Goal: Task Accomplishment & Management: Manage account settings

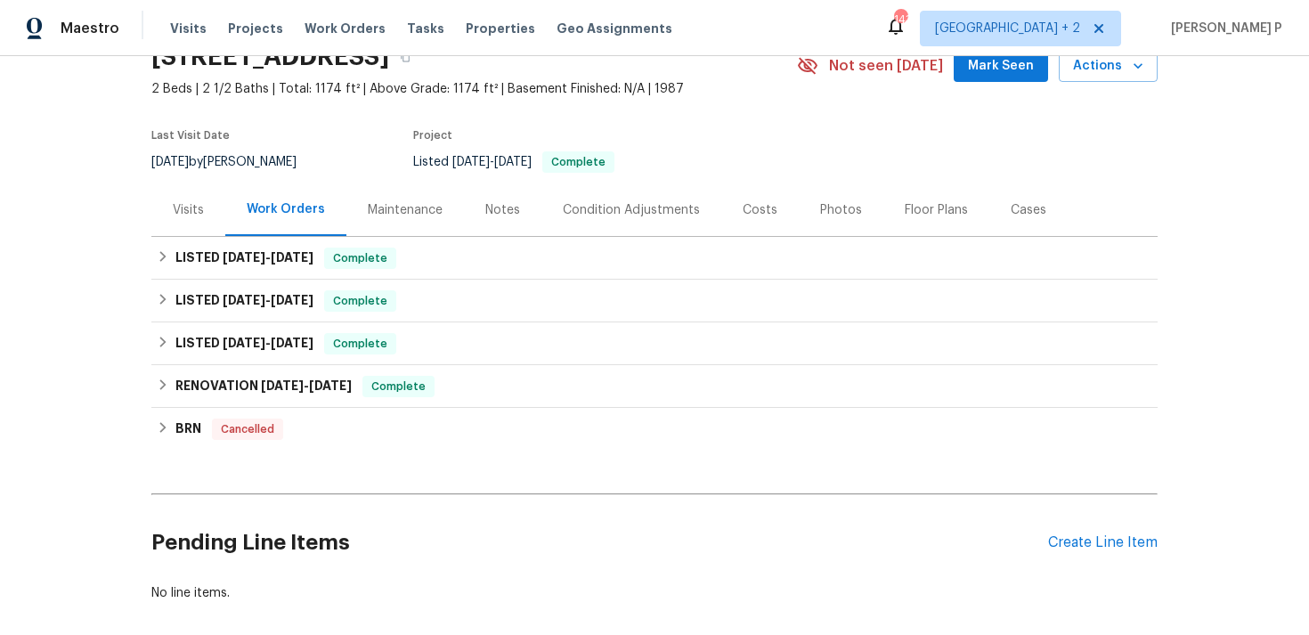
scroll to position [175, 0]
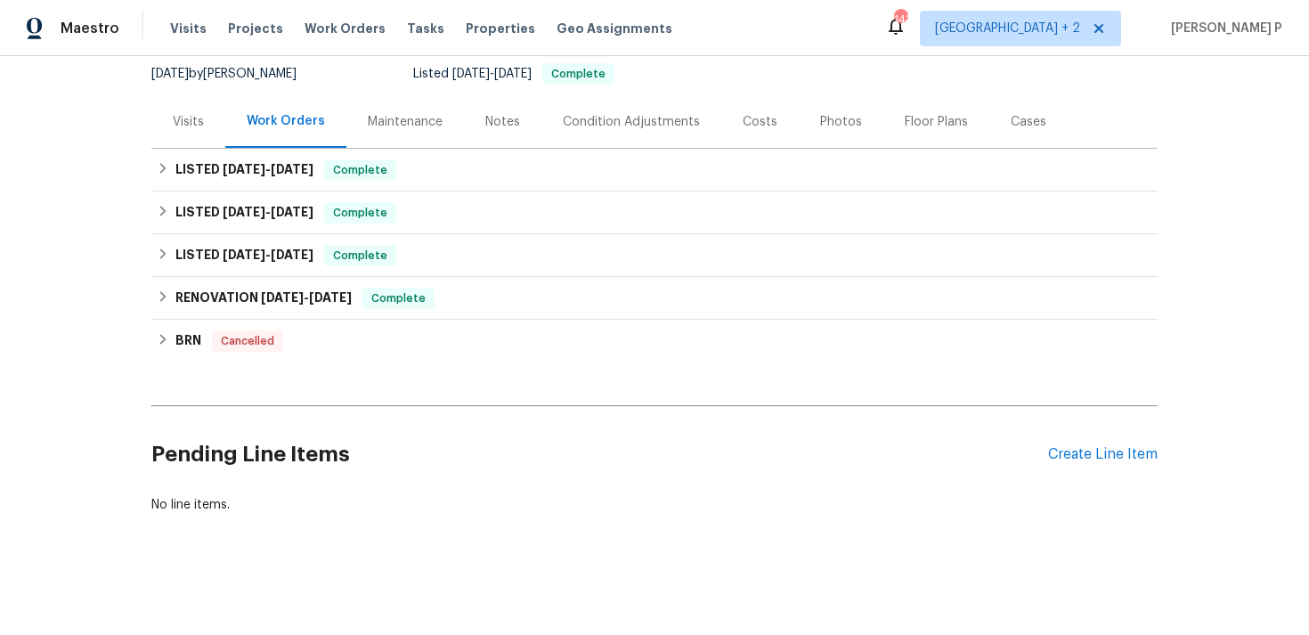
click at [1108, 439] on div "Pending Line Items Create Line Item" at bounding box center [654, 454] width 1006 height 83
click at [1108, 458] on div "Create Line Item" at bounding box center [1103, 454] width 110 height 17
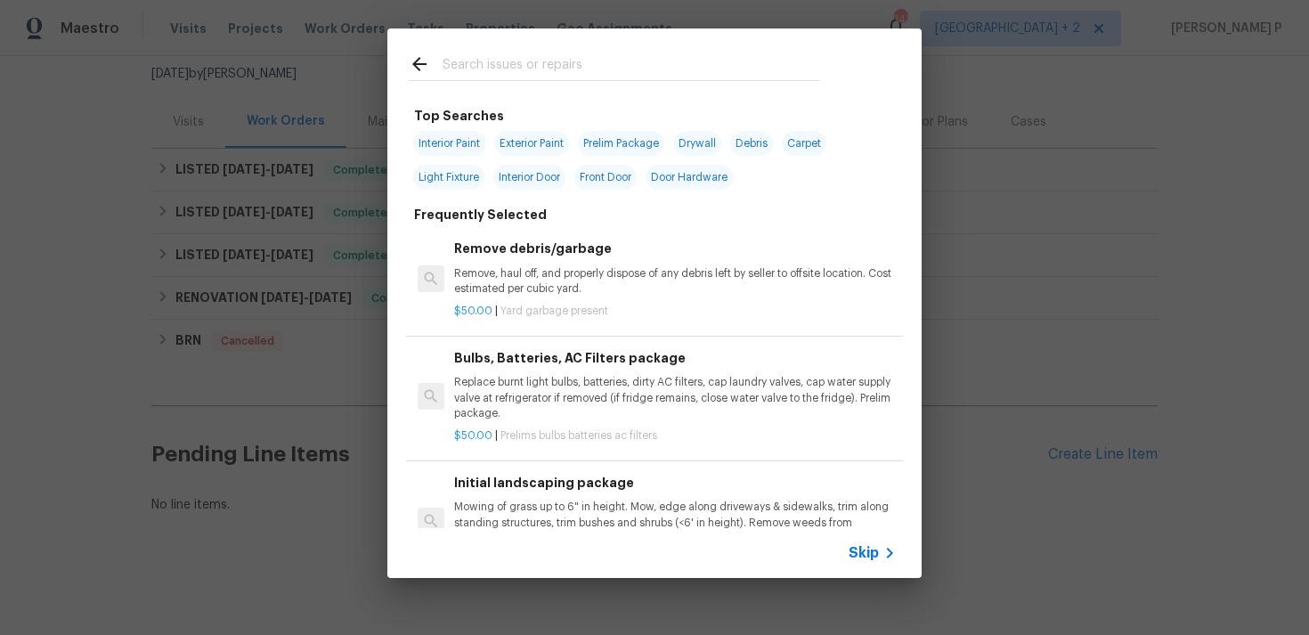
click at [867, 558] on span "Skip" at bounding box center [863, 553] width 30 height 18
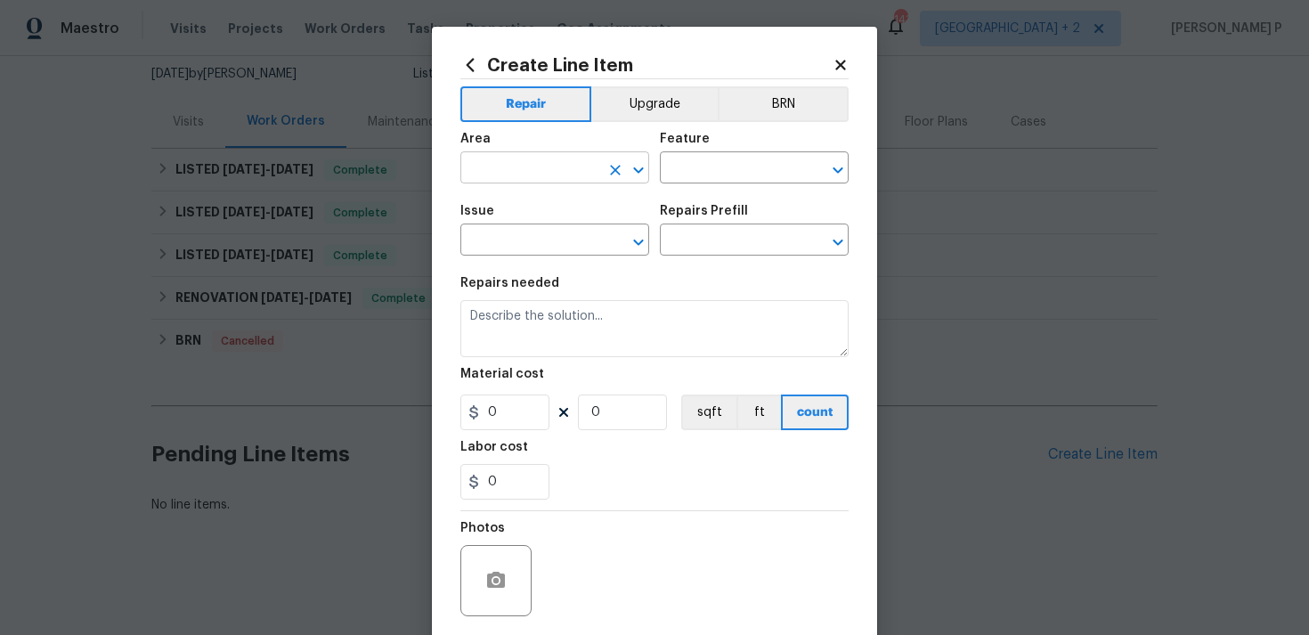
click at [530, 172] on input "text" at bounding box center [529, 170] width 139 height 28
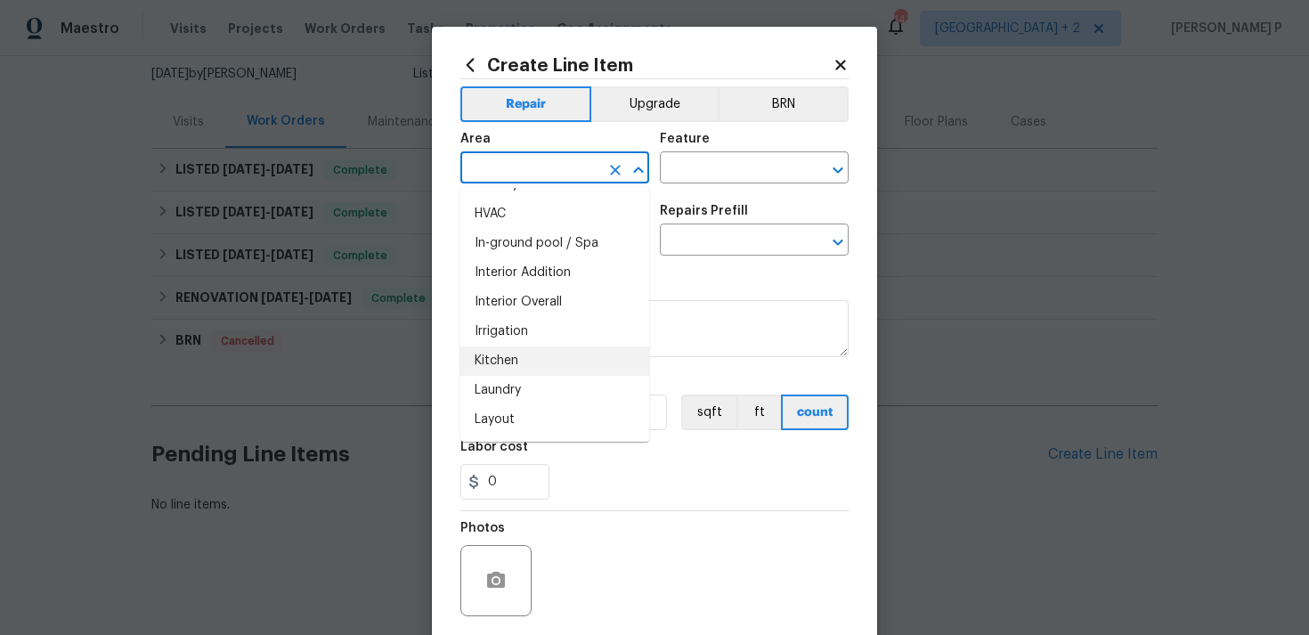
scroll to position [624, 0]
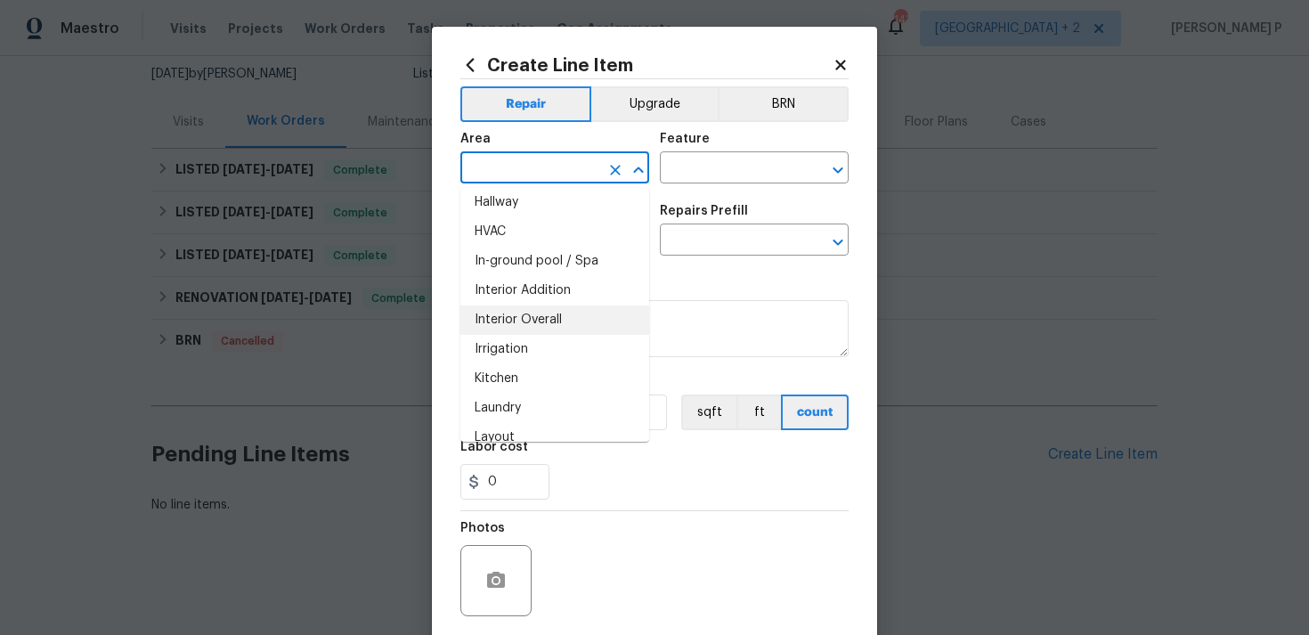
click at [532, 321] on li "Interior Overall" at bounding box center [554, 319] width 189 height 29
type input "Interior Overall"
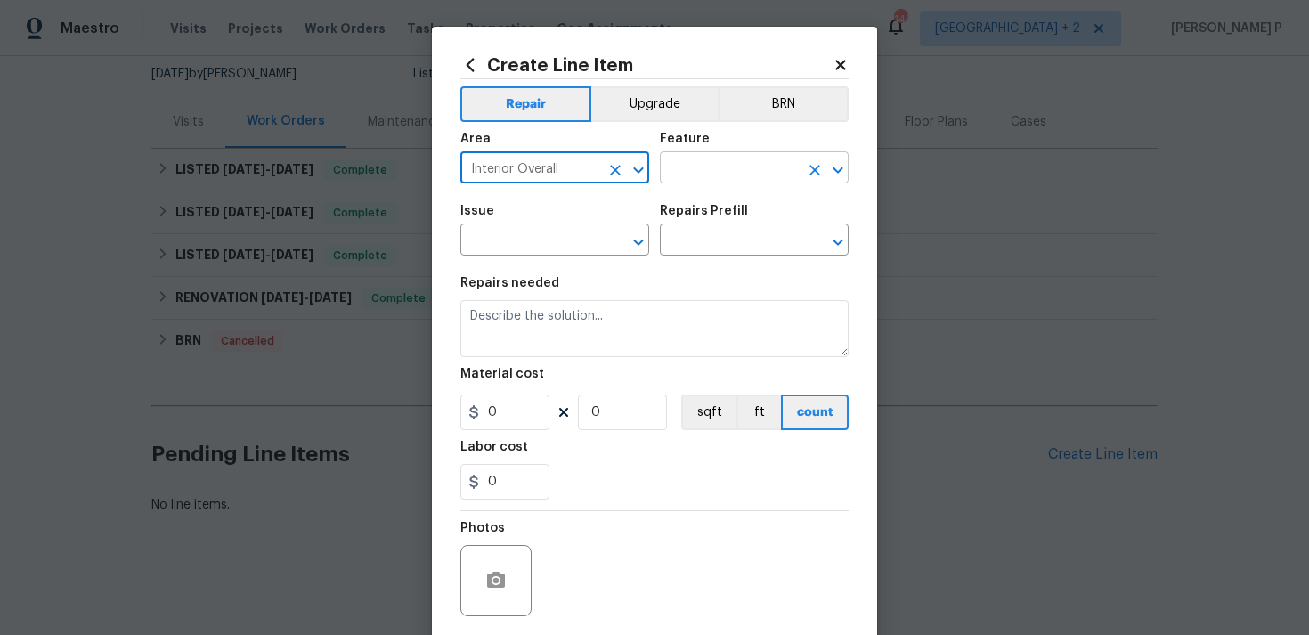
click at [696, 168] on input "text" at bounding box center [729, 170] width 139 height 28
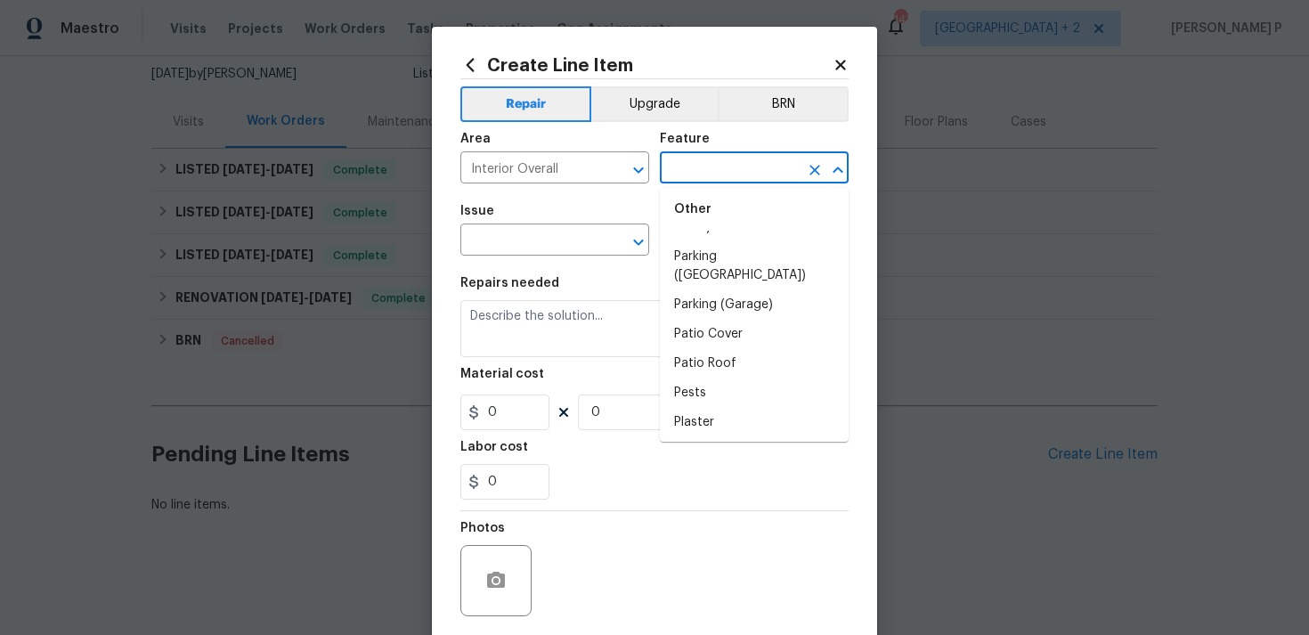
scroll to position [3103, 0]
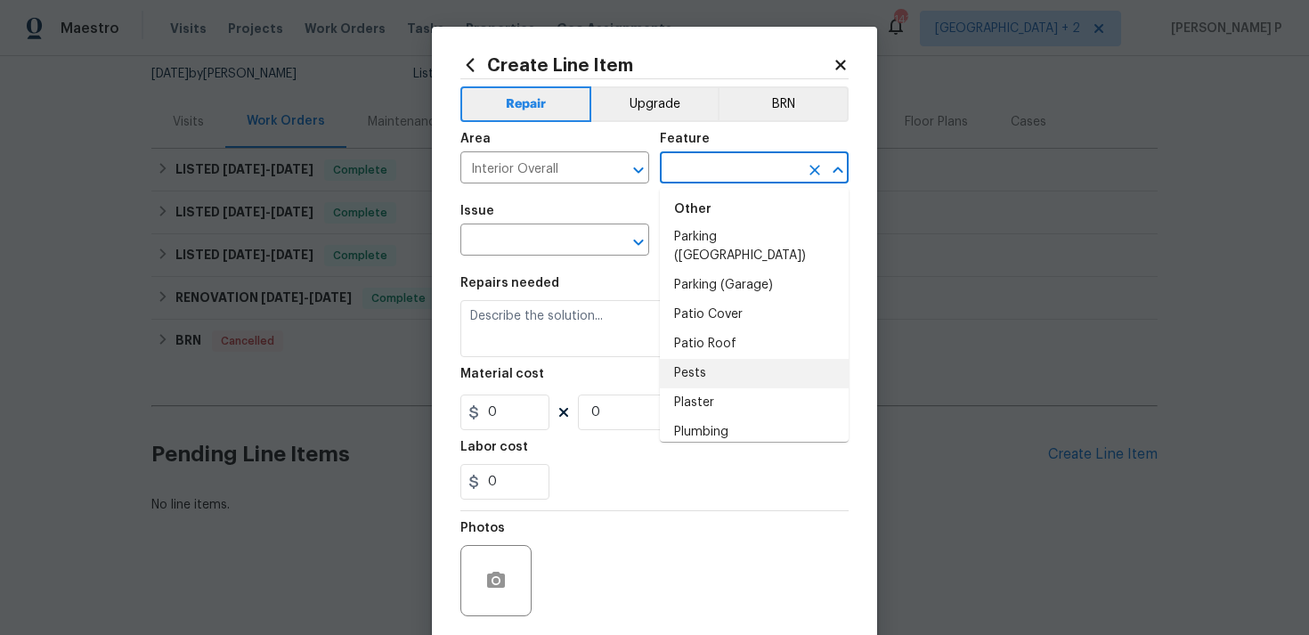
click at [726, 359] on li "Pests" at bounding box center [754, 373] width 189 height 29
type input "Pests"
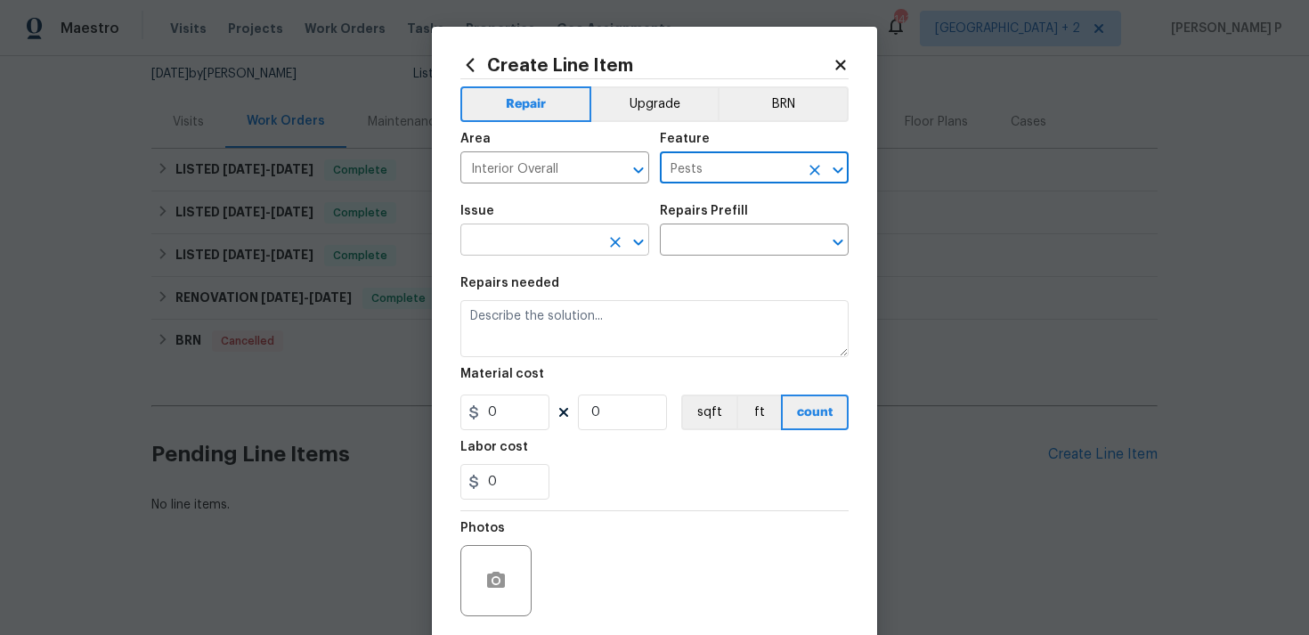
click at [641, 232] on icon "Open" at bounding box center [638, 241] width 21 height 21
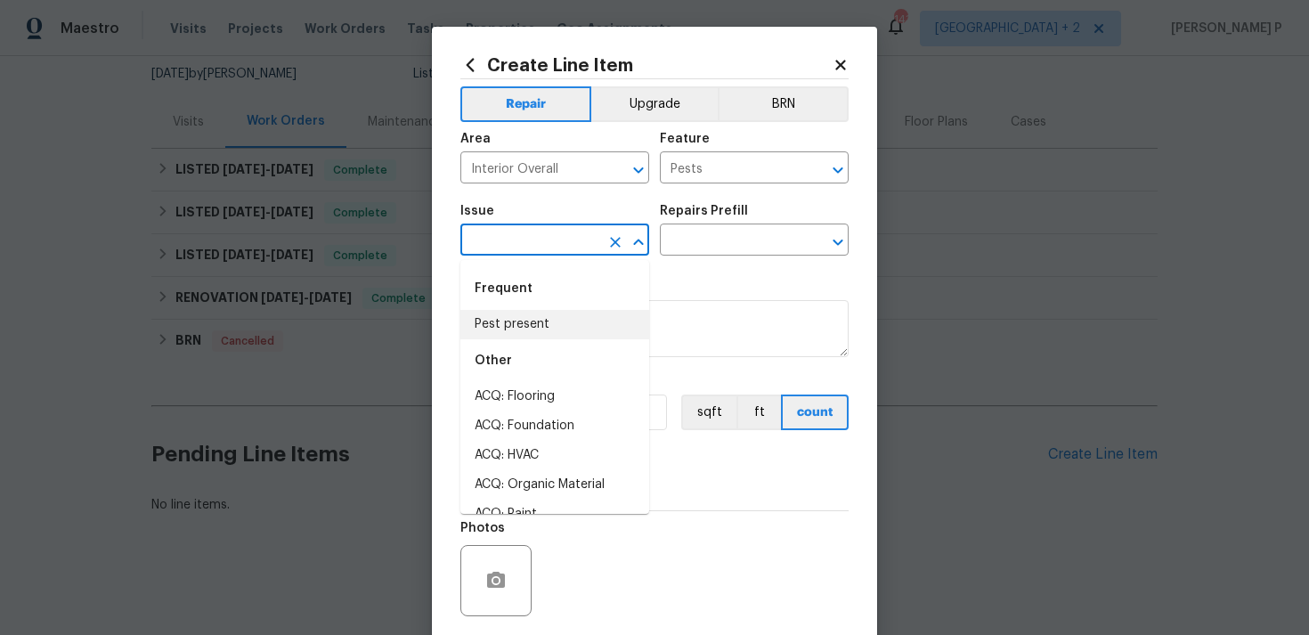
click at [526, 338] on li "Pest present" at bounding box center [554, 324] width 189 height 29
type input "Pest present"
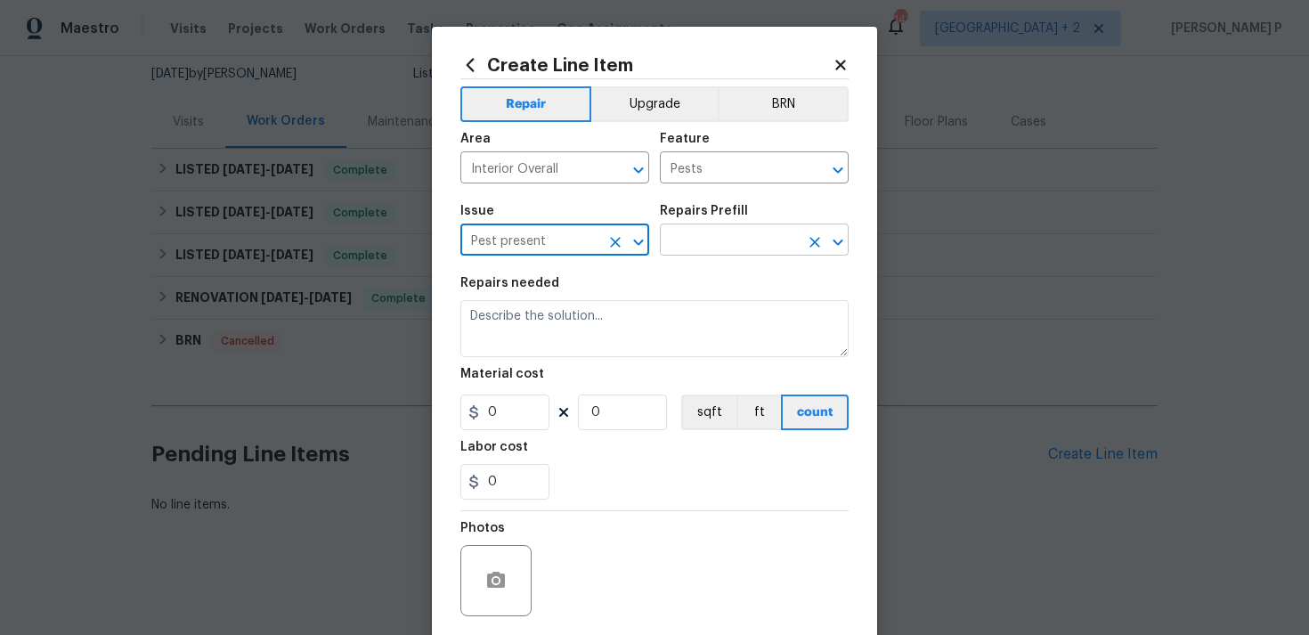
click at [695, 229] on input "text" at bounding box center [729, 242] width 139 height 28
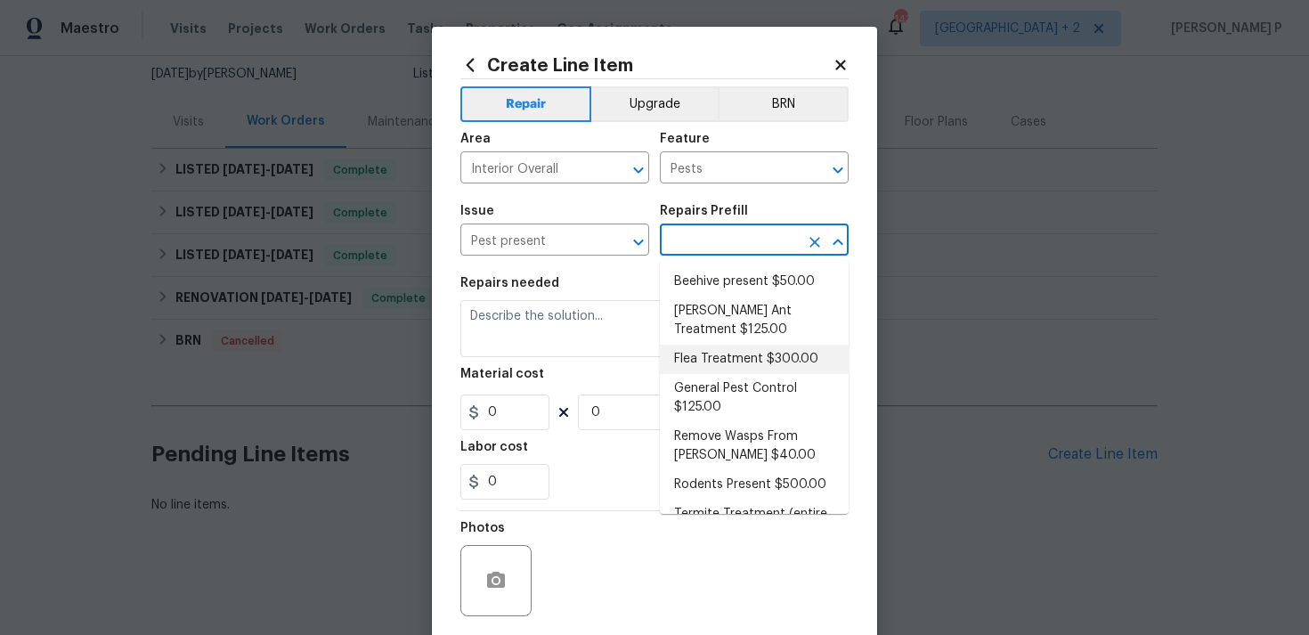
click at [719, 355] on li "Flea Treatment $300.00" at bounding box center [754, 359] width 189 height 29
type input "Flea Treatment $300.00"
type textarea "Treat for active flea infestation"
type input "300"
type input "1"
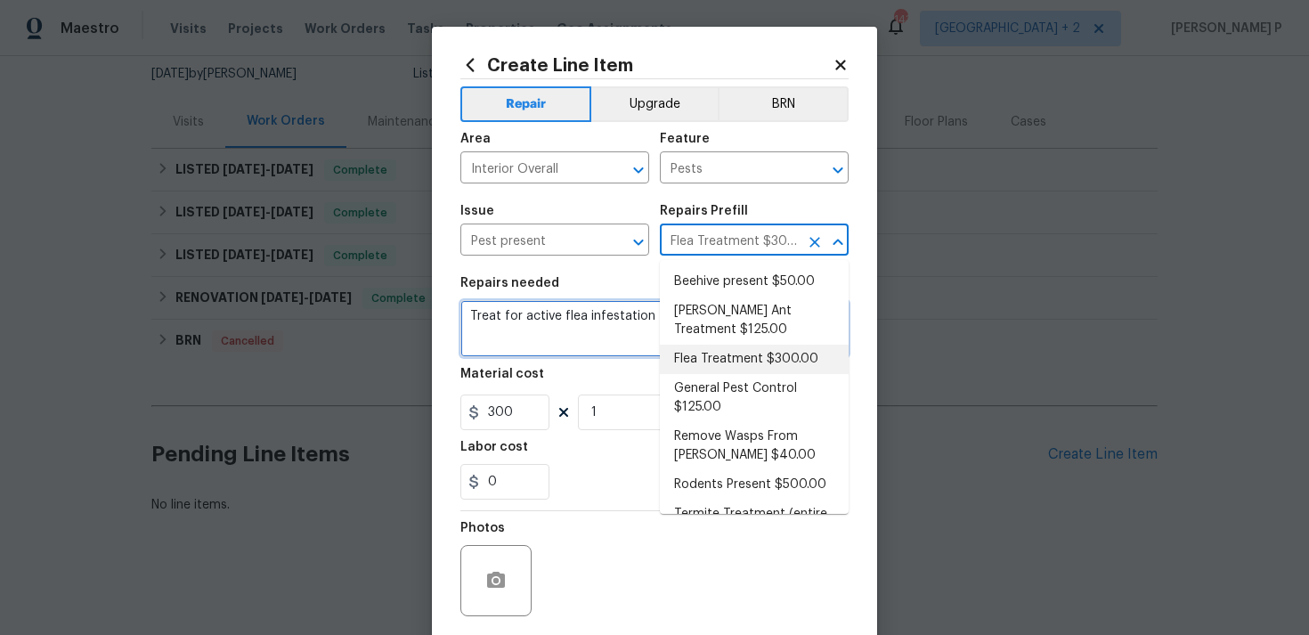
click at [553, 327] on textarea "Treat for active flea infestation" at bounding box center [654, 328] width 388 height 57
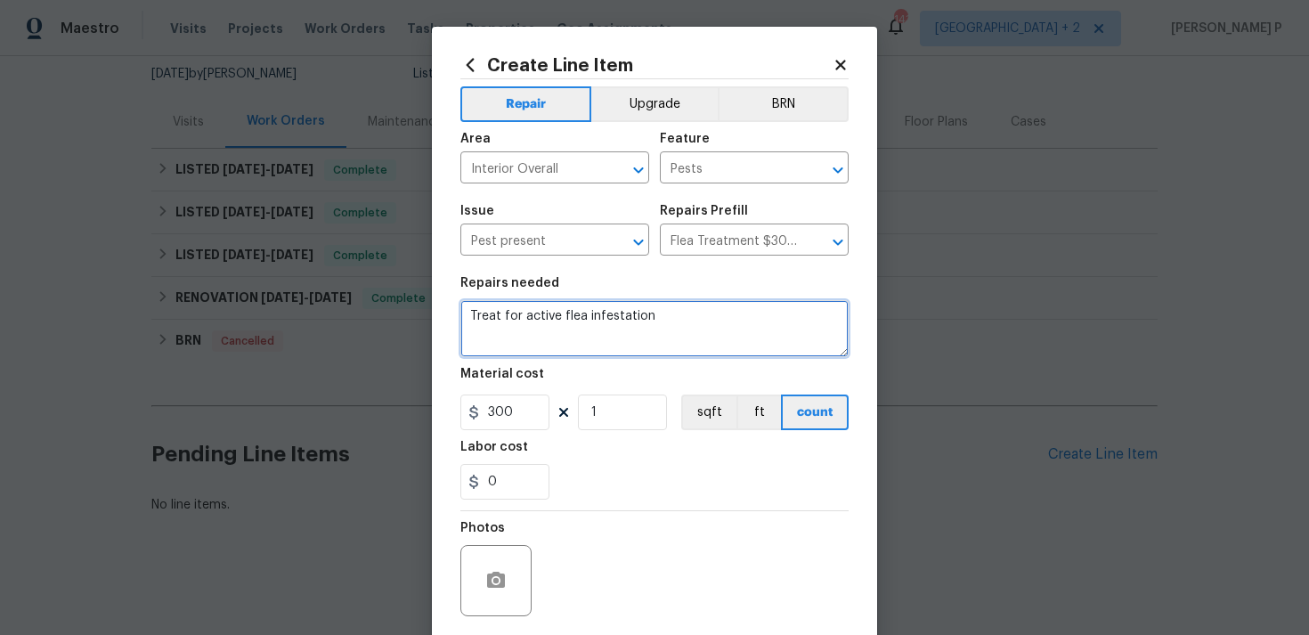
click at [553, 327] on textarea "Treat for active flea infestation" at bounding box center [654, 328] width 388 height 57
paste textarea "Received feedback that the home has a severe flea infestation. Treat for active…"
type textarea "Received feedback that the home has a severe flea infestation. Treat for active…"
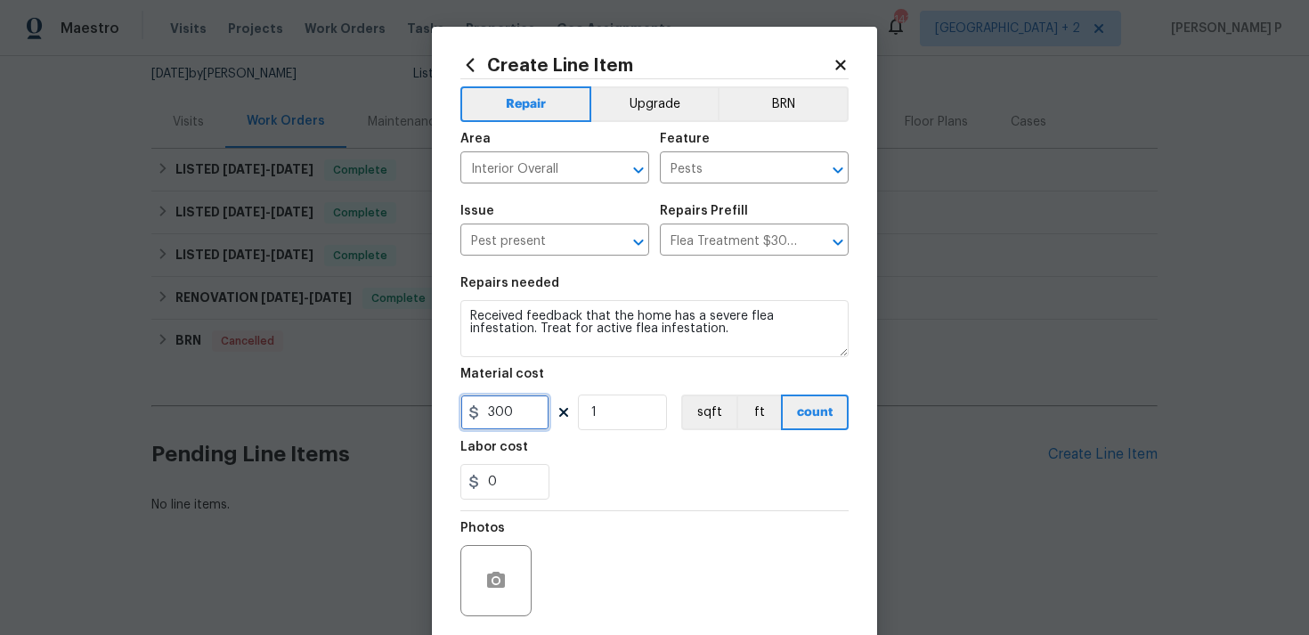
click at [515, 414] on input "300" at bounding box center [504, 412] width 89 height 36
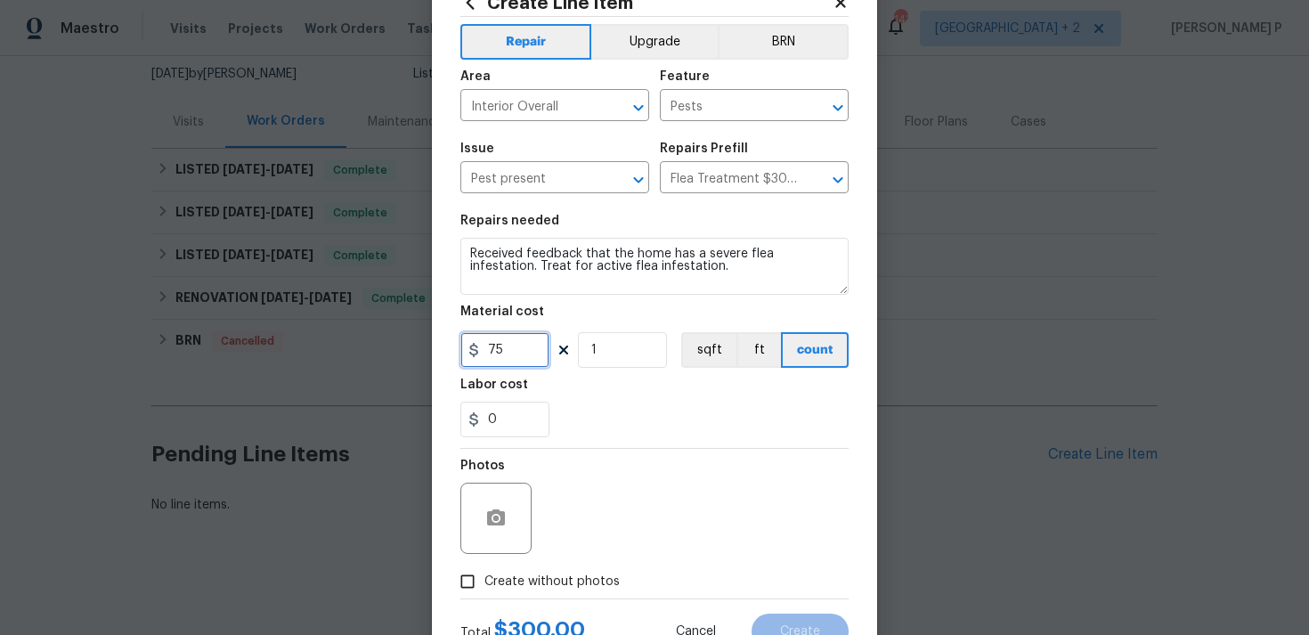
scroll to position [133, 0]
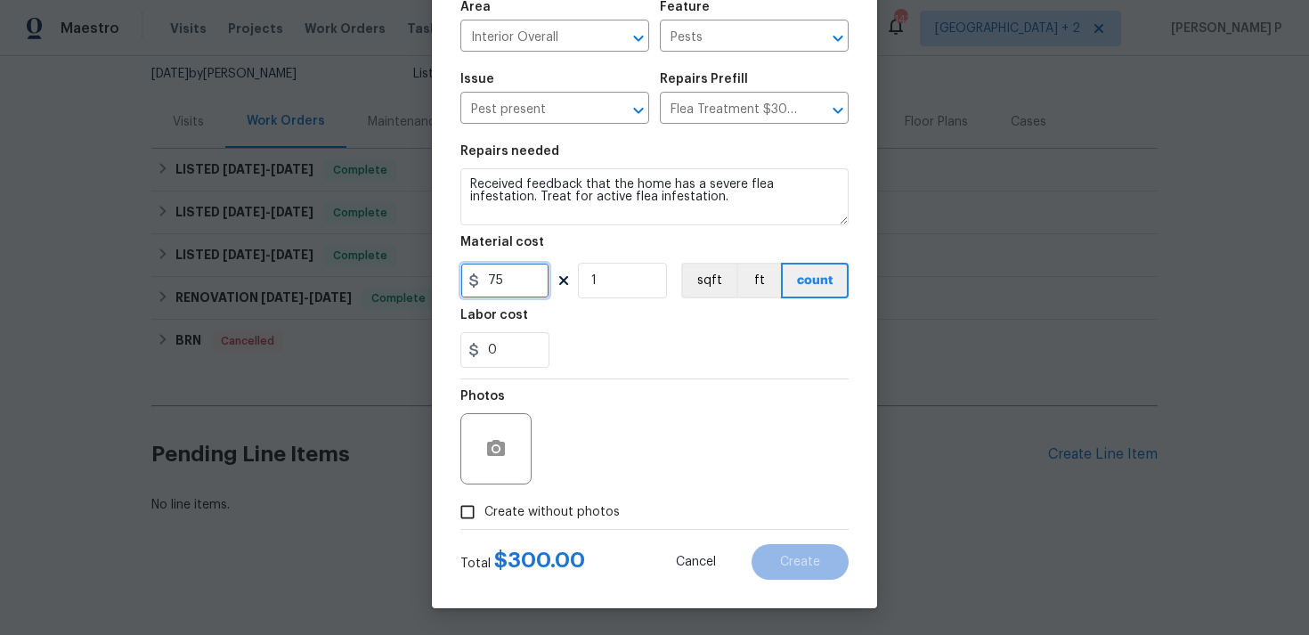
type input "75"
click at [472, 518] on input "Create without photos" at bounding box center [467, 512] width 34 height 34
checkbox input "true"
click at [555, 486] on div "Reason*" at bounding box center [697, 437] width 303 height 116
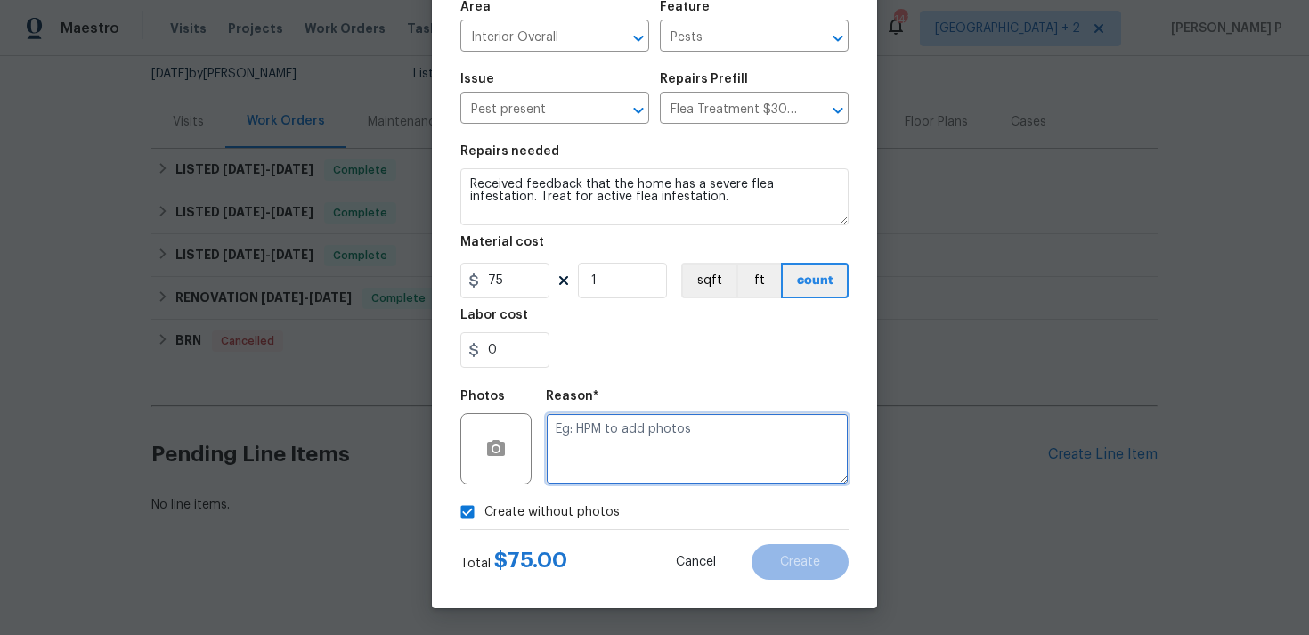
click at [609, 457] on textarea at bounding box center [697, 448] width 303 height 71
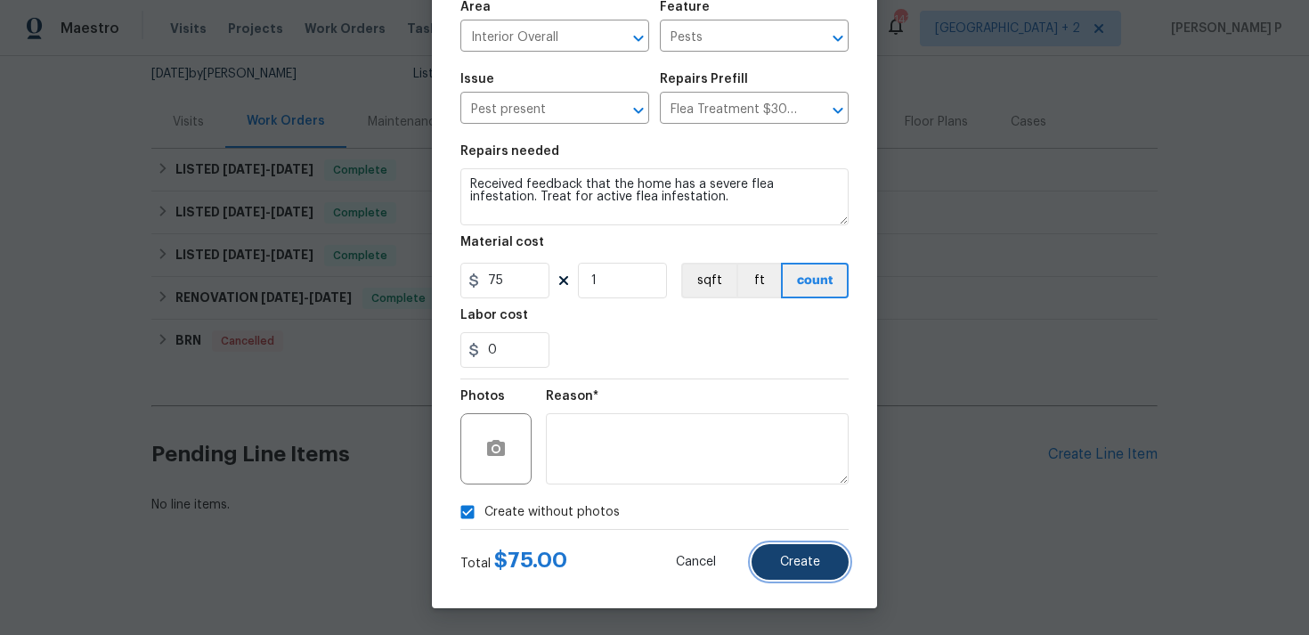
click at [799, 556] on span "Create" at bounding box center [800, 562] width 40 height 13
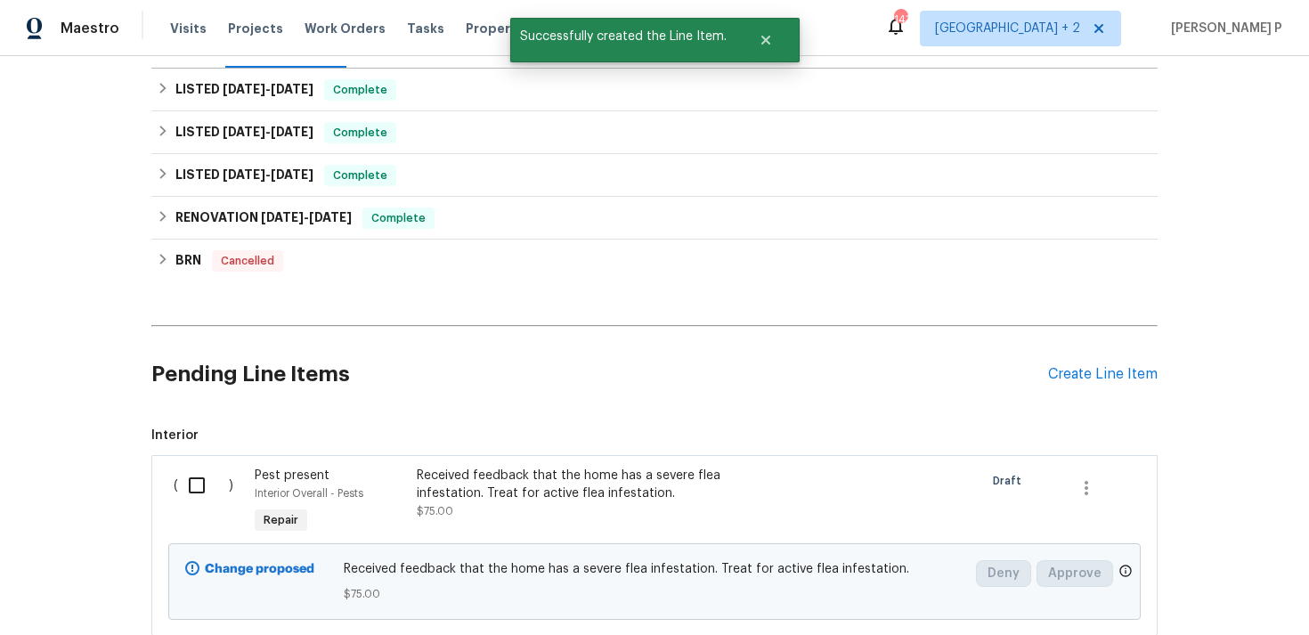
scroll to position [358, 0]
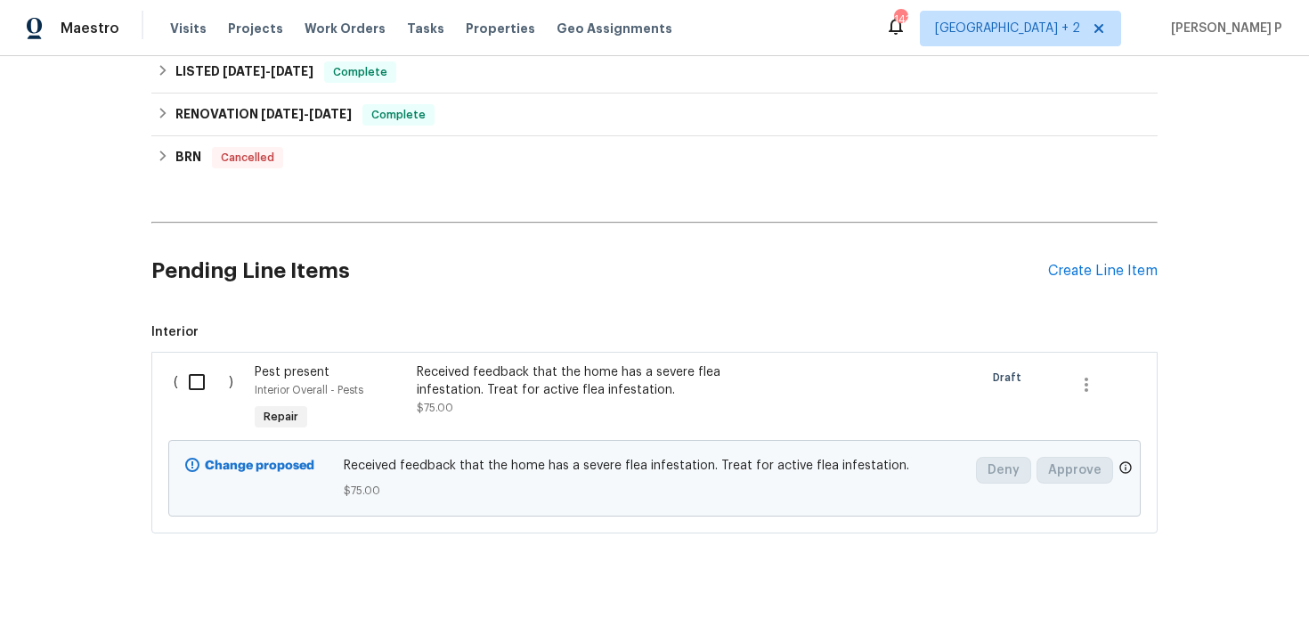
click at [193, 382] on input "checkbox" at bounding box center [203, 381] width 51 height 37
checkbox input "true"
click at [1221, 578] on button "Create Work Order" at bounding box center [1206, 590] width 147 height 33
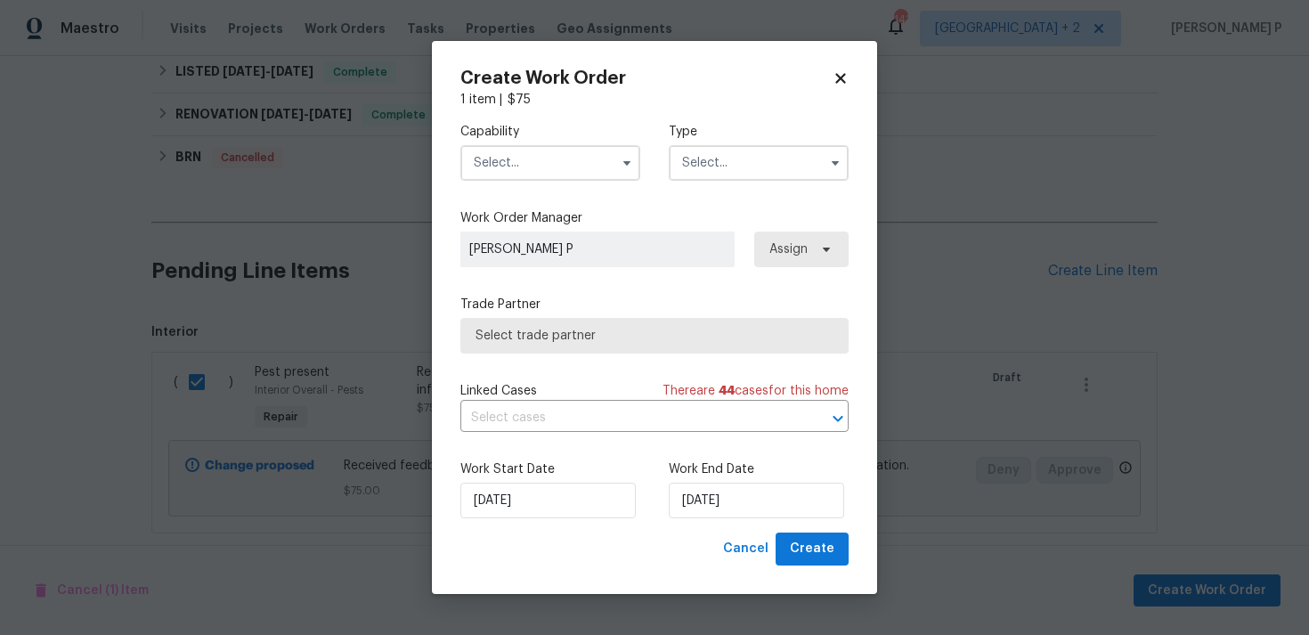
click at [691, 165] on input "text" at bounding box center [759, 163] width 180 height 36
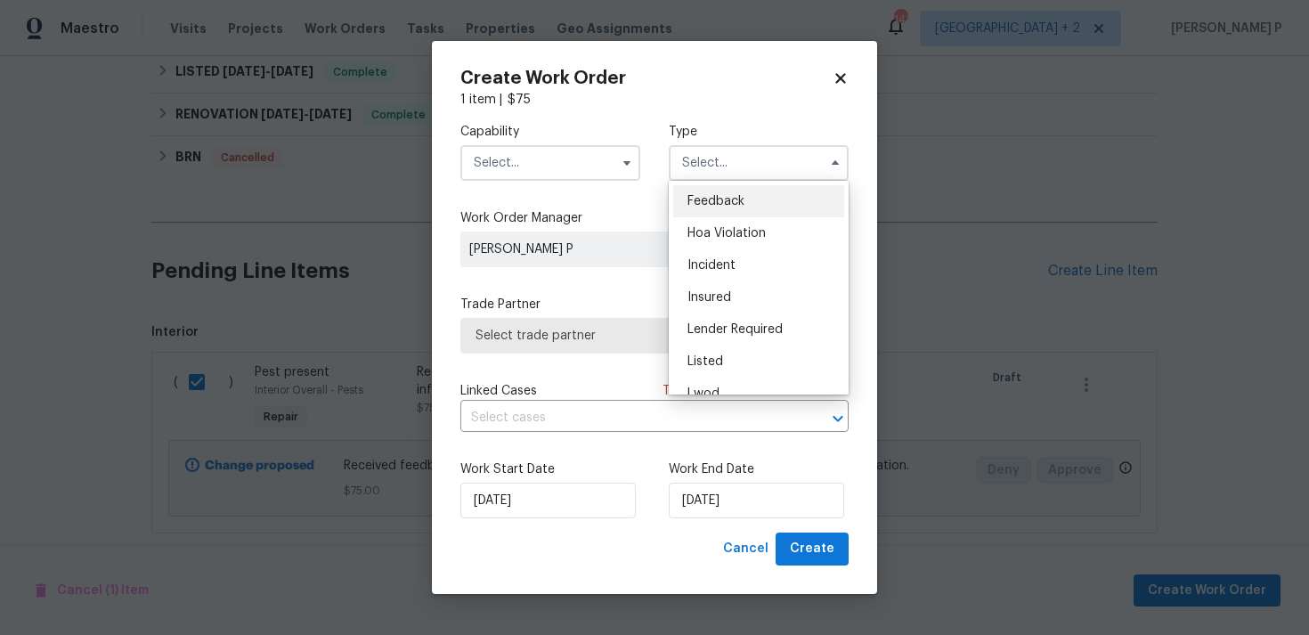
click at [724, 195] on span "Feedback" at bounding box center [715, 201] width 57 height 12
type input "Feedback"
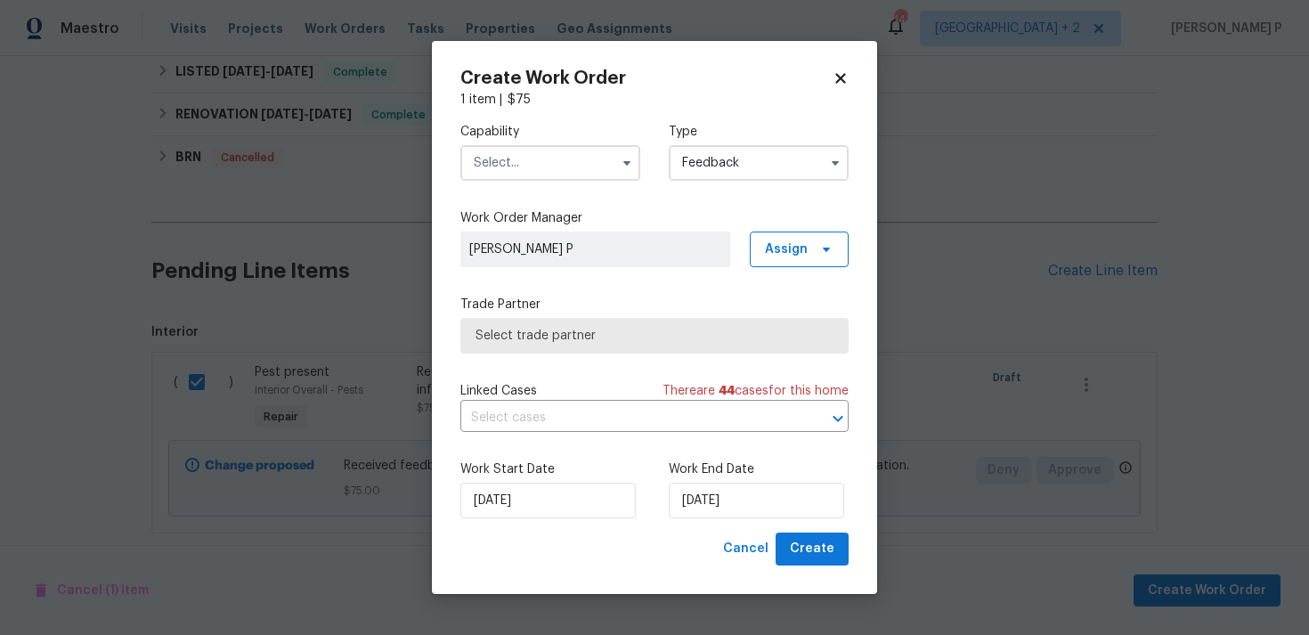
click at [529, 161] on input "text" at bounding box center [550, 163] width 180 height 36
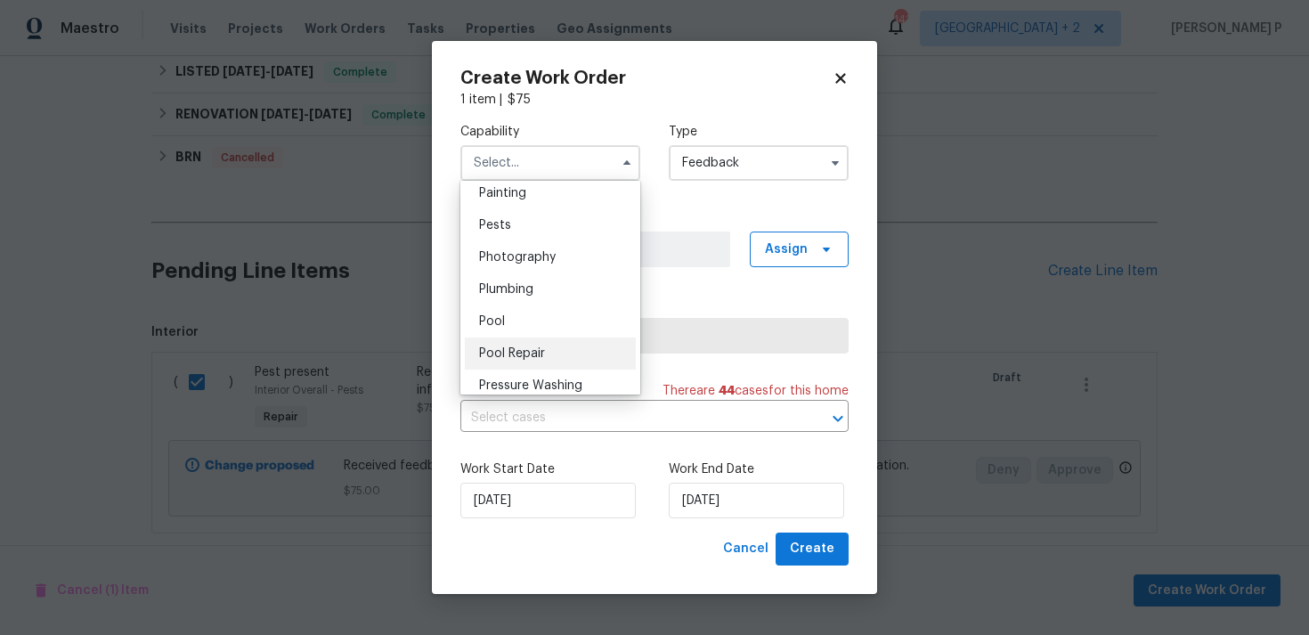
scroll to position [1368, 0]
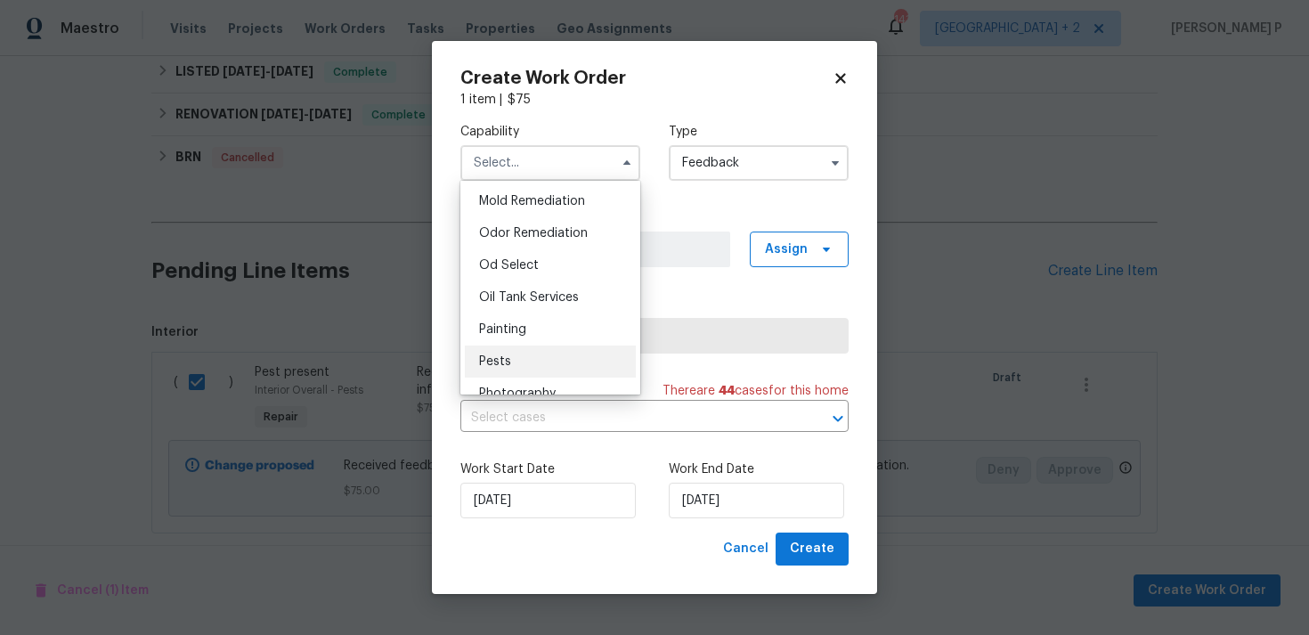
click at [504, 353] on div "Pests" at bounding box center [550, 361] width 171 height 32
type input "Pests"
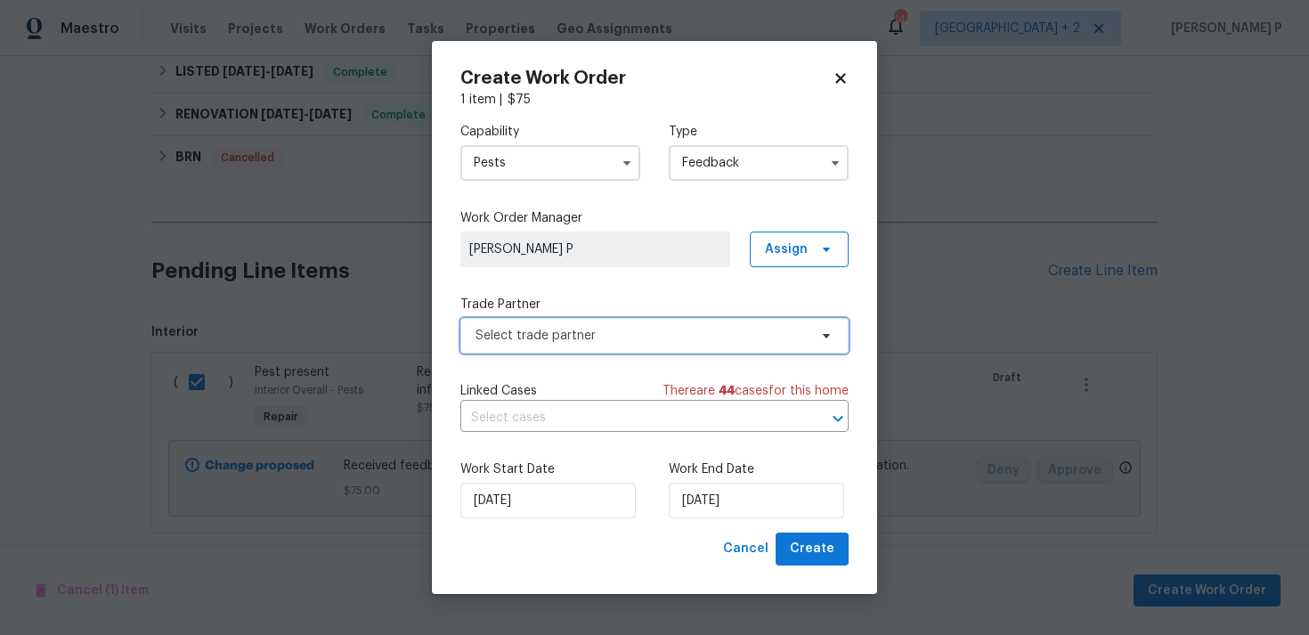
click at [672, 337] on span "Select trade partner" at bounding box center [641, 336] width 332 height 18
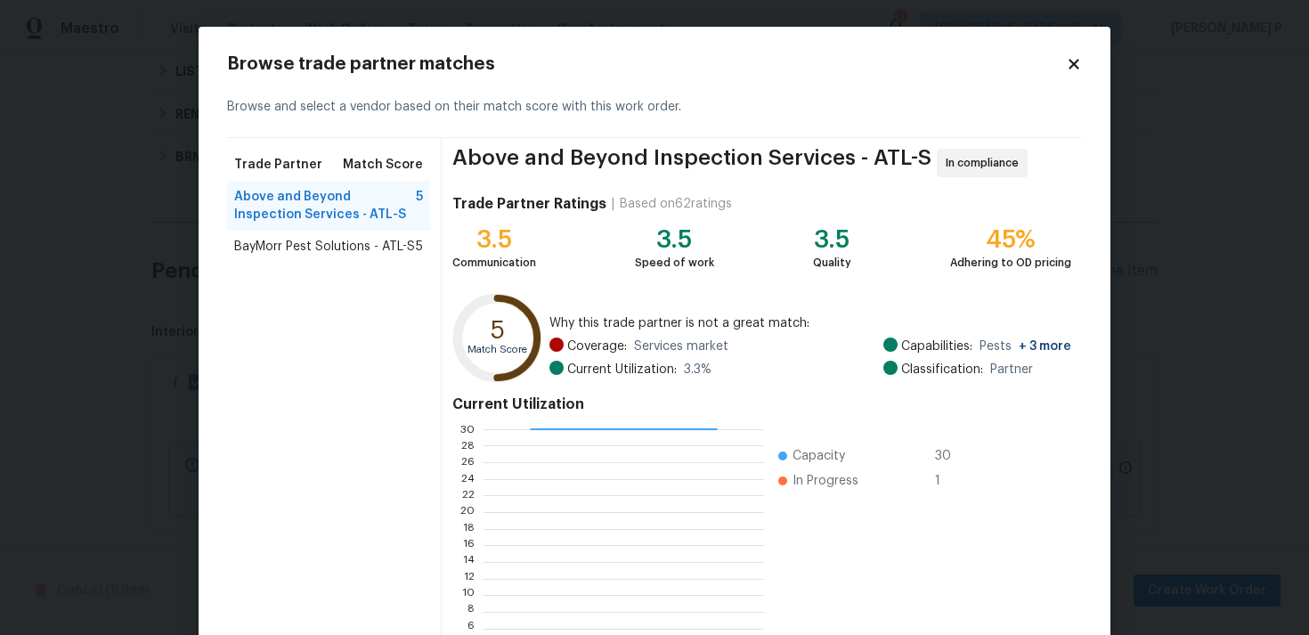
scroll to position [150, 0]
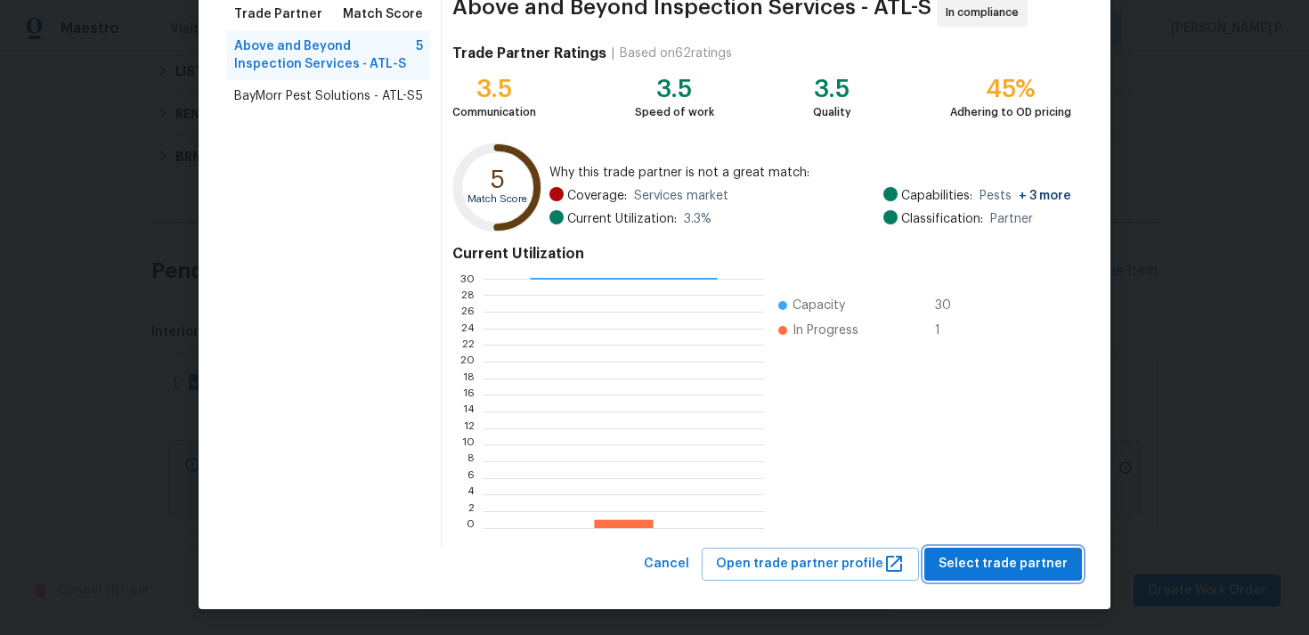
click at [1003, 562] on span "Select trade partner" at bounding box center [1002, 564] width 129 height 22
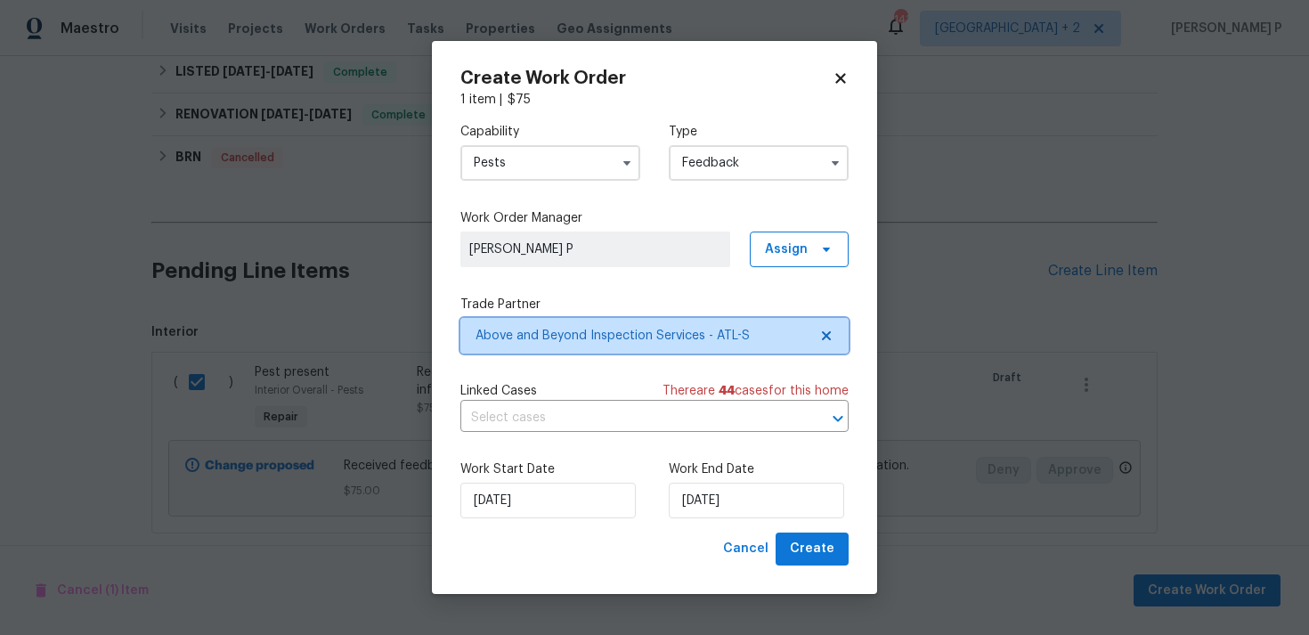
scroll to position [0, 0]
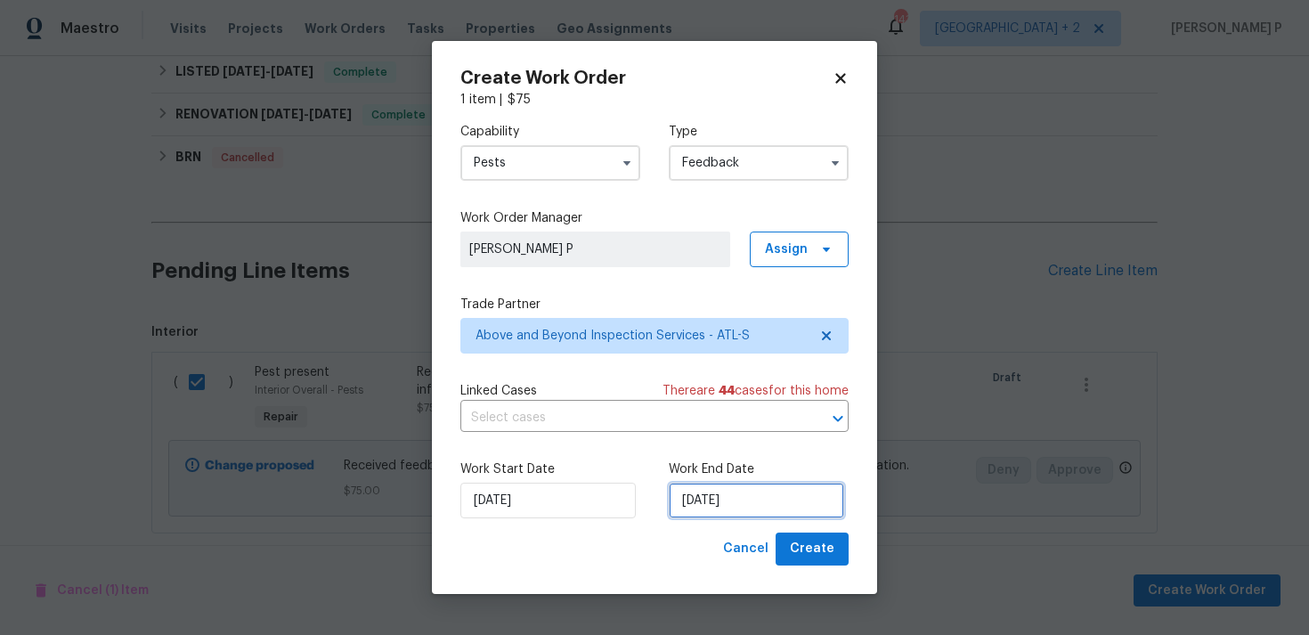
click at [729, 499] on input "10/09/2025" at bounding box center [756, 501] width 175 height 36
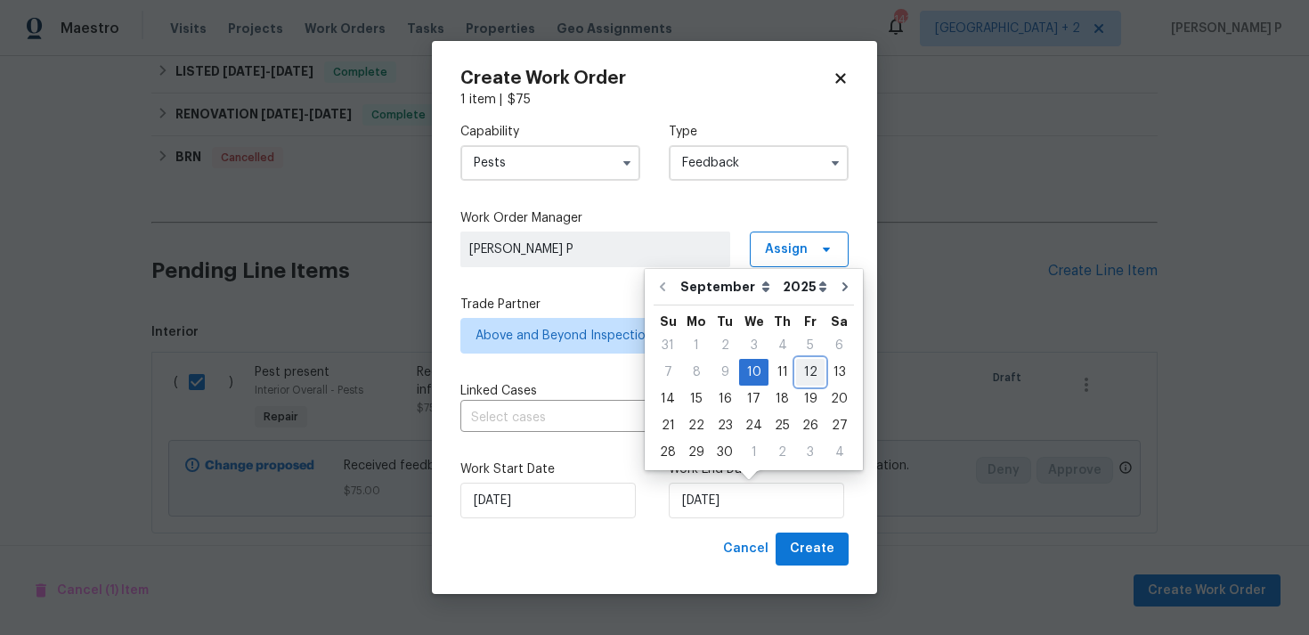
click at [804, 375] on div "12" at bounding box center [810, 372] width 28 height 25
type input "12/09/2025"
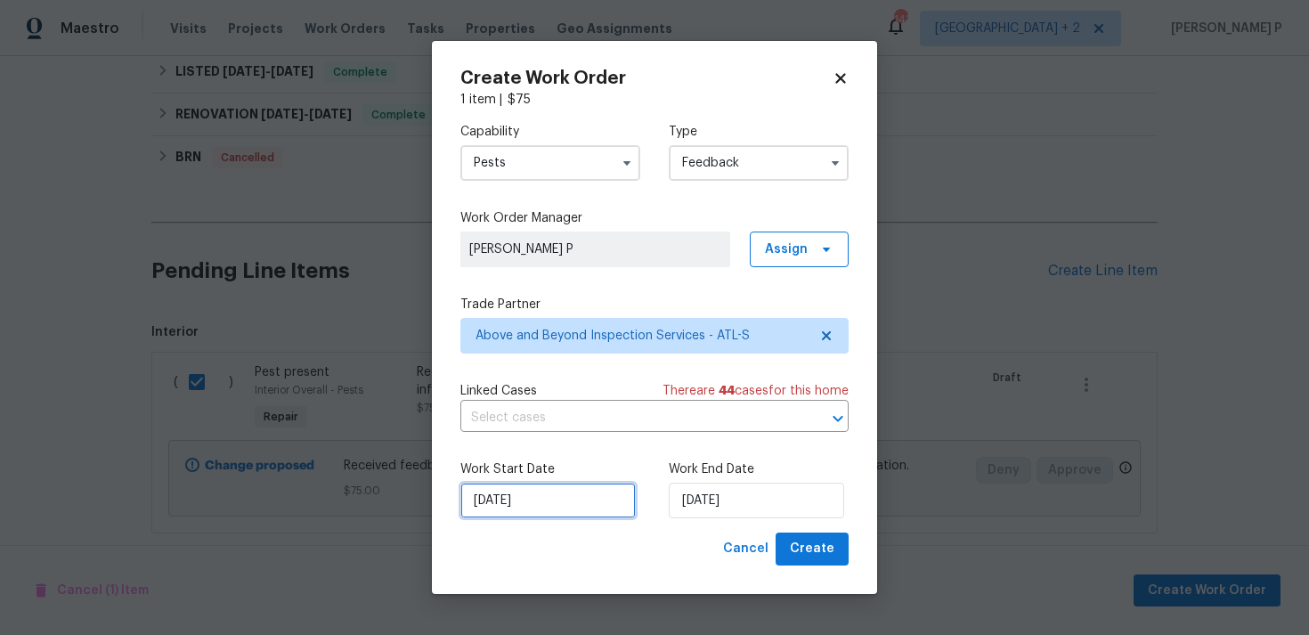
click at [565, 510] on input "10/09/2025" at bounding box center [547, 501] width 175 height 36
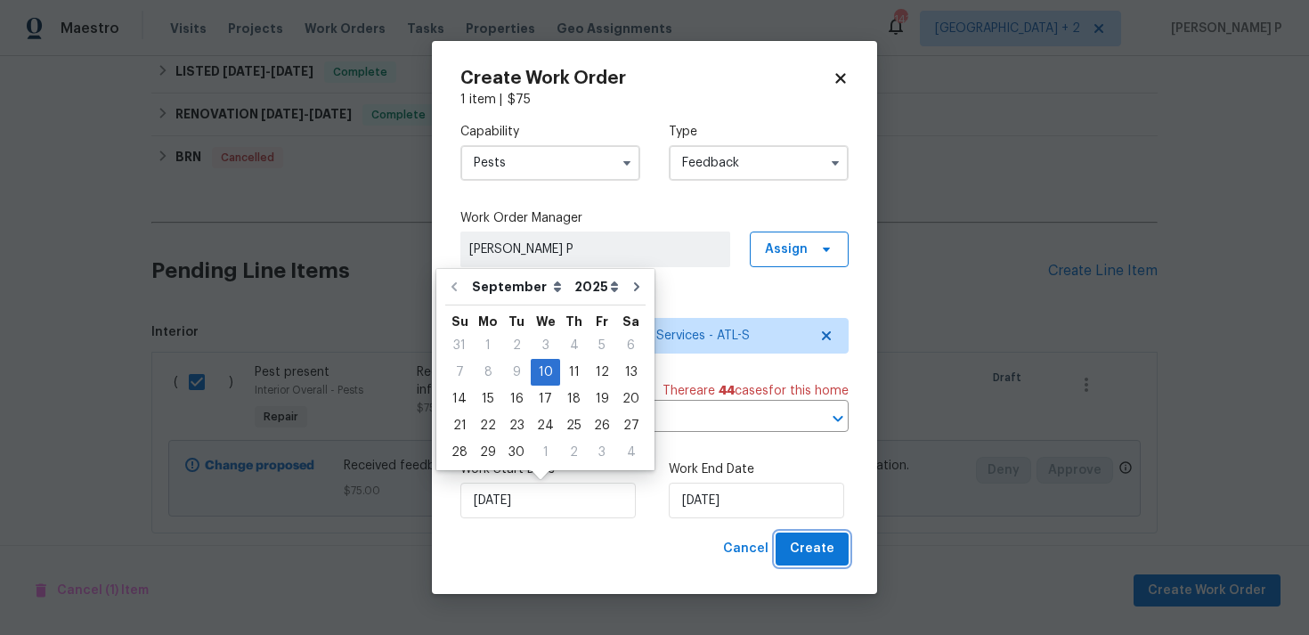
click at [828, 549] on span "Create" at bounding box center [812, 549] width 45 height 22
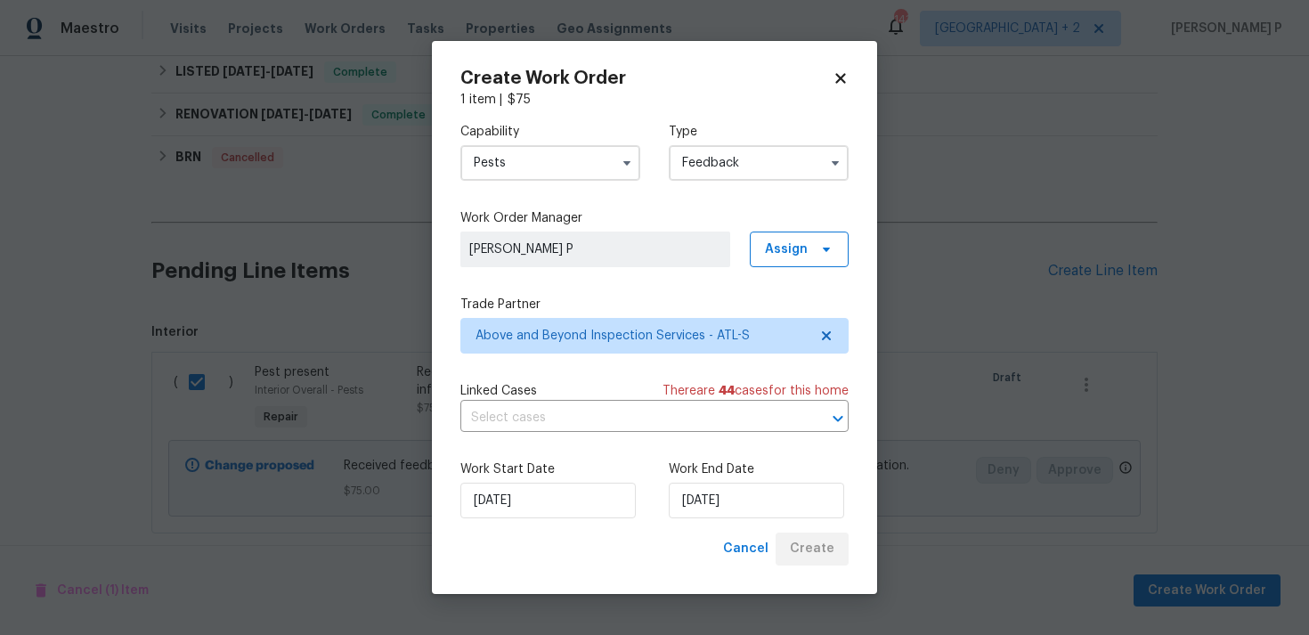
checkbox input "false"
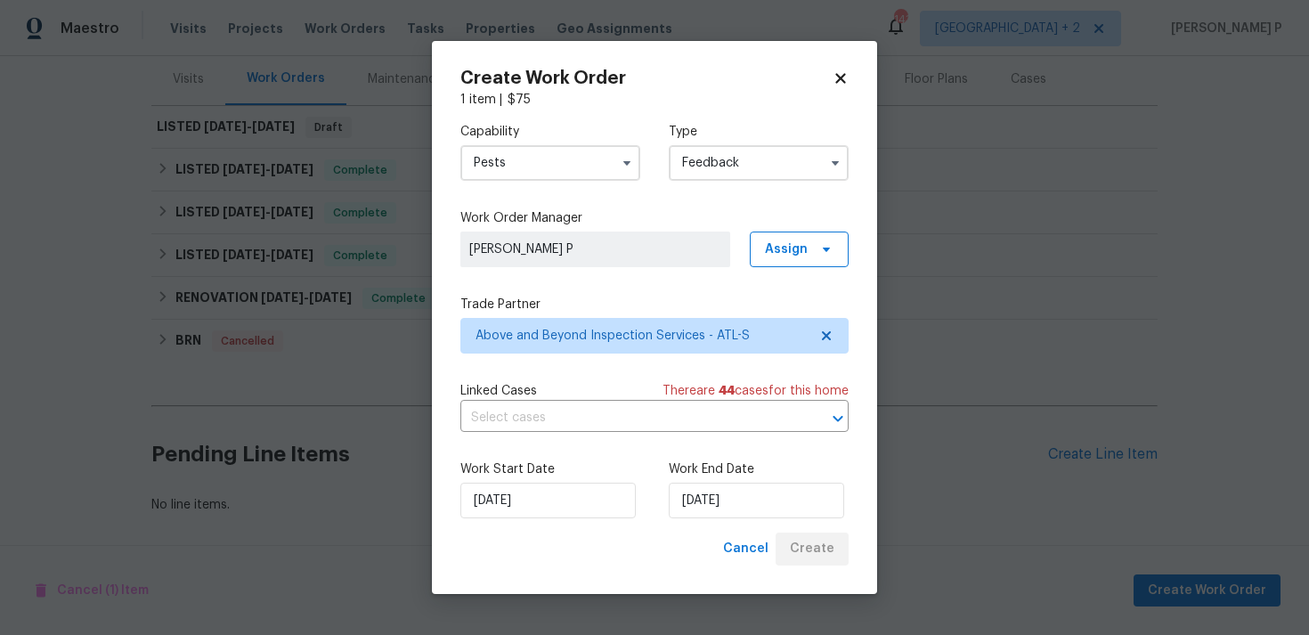
scroll to position [217, 0]
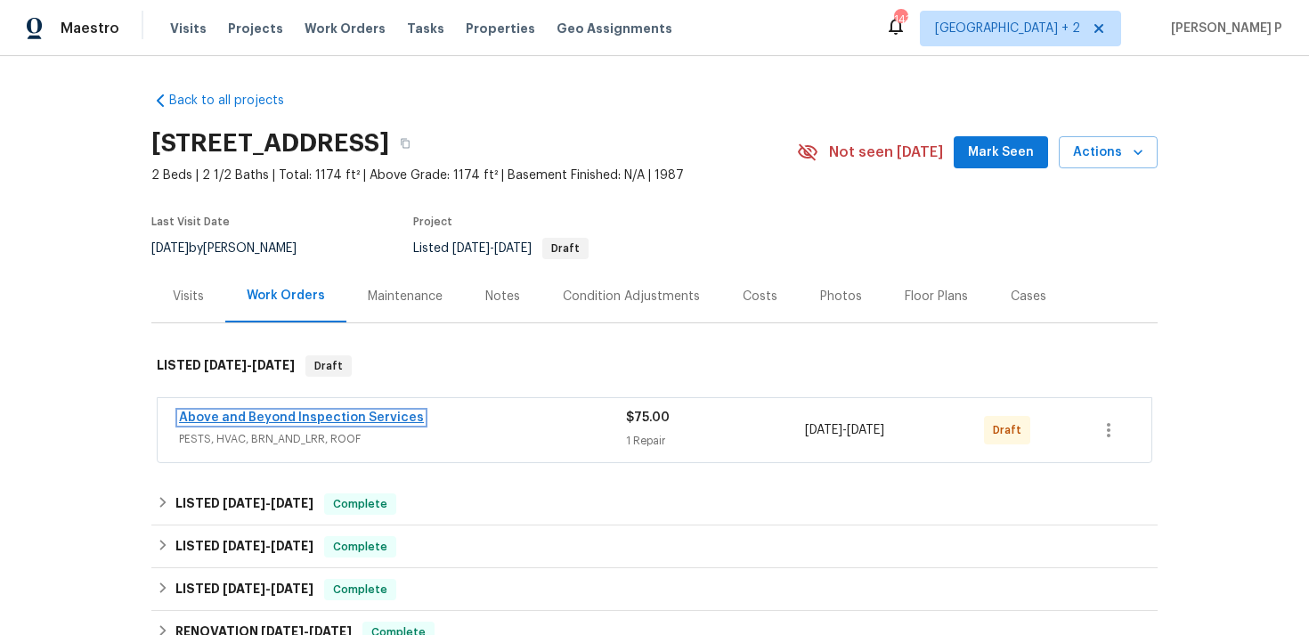
click at [223, 414] on link "Above and Beyond Inspection Services" at bounding box center [301, 417] width 245 height 12
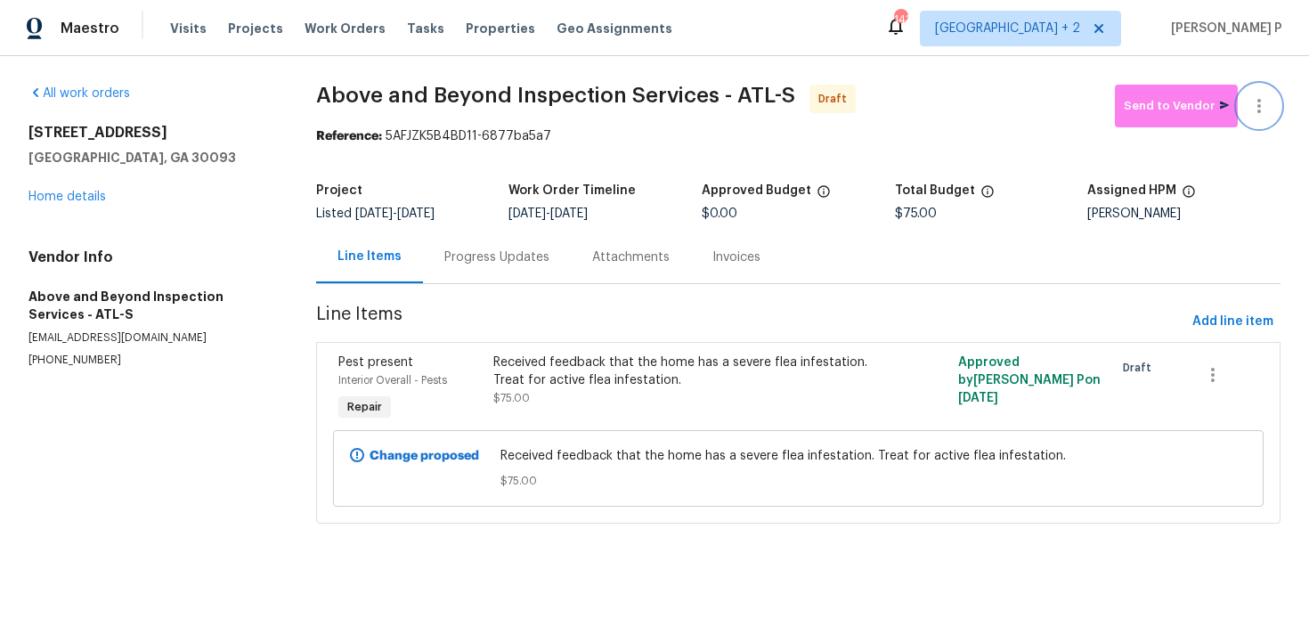
click at [1266, 113] on icon "button" at bounding box center [1258, 105] width 21 height 21
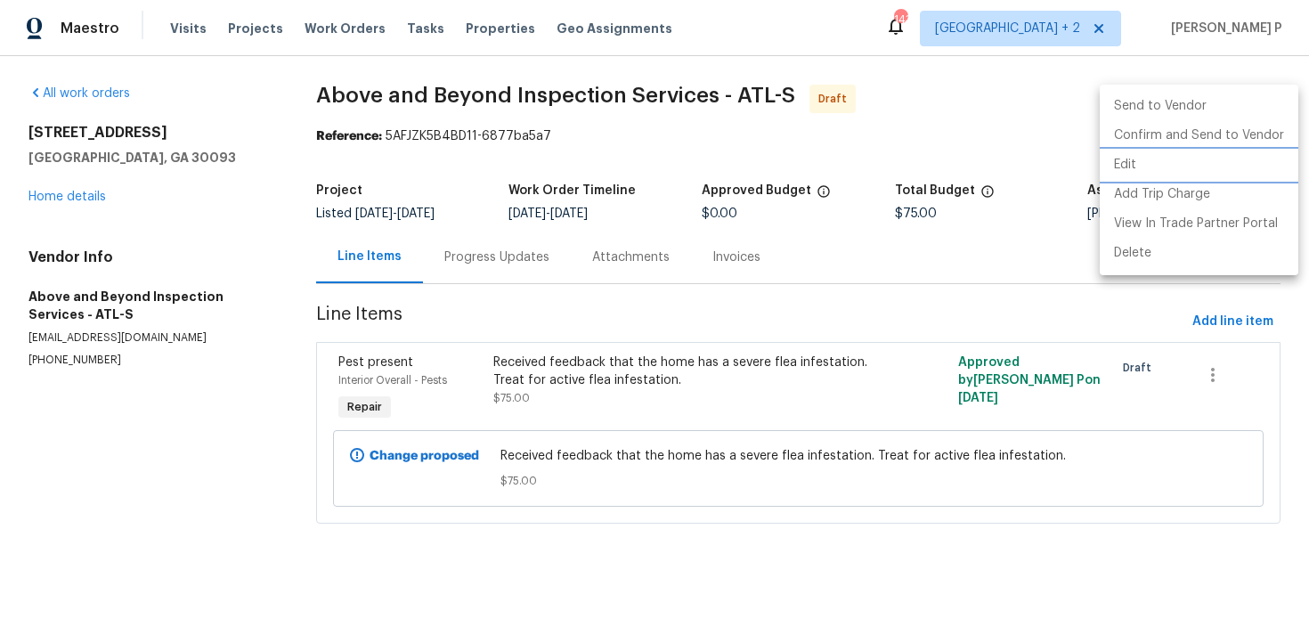
click at [1148, 160] on li "Edit" at bounding box center [1199, 164] width 199 height 29
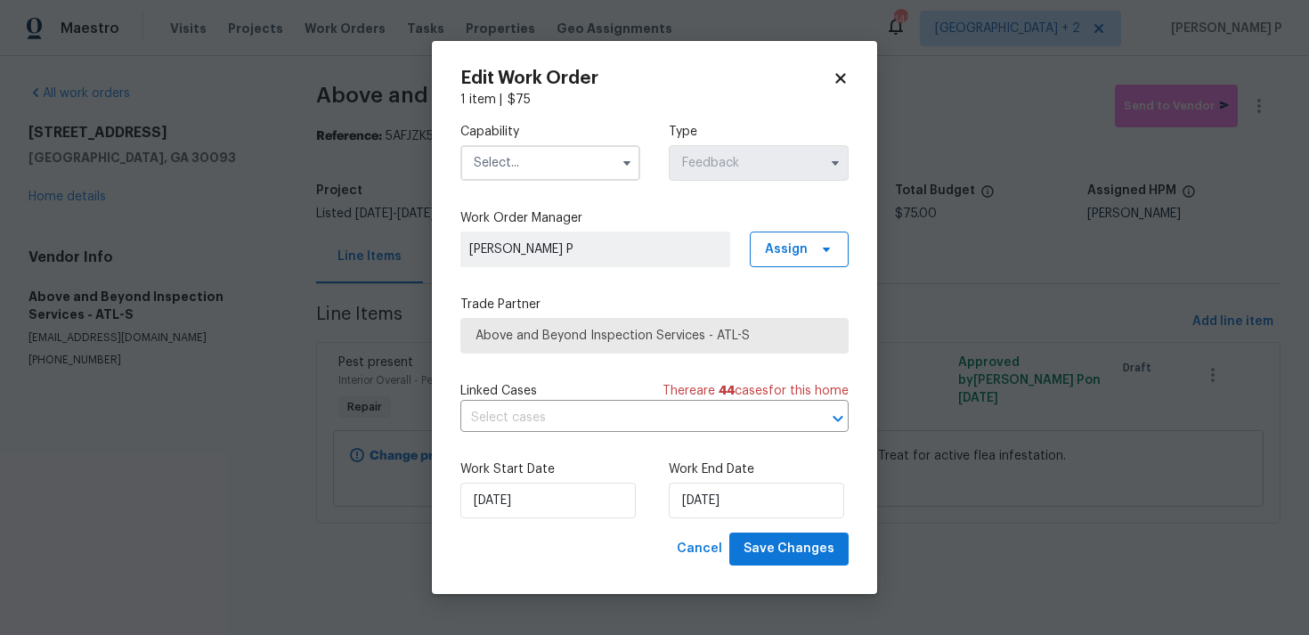
click at [548, 158] on input "text" at bounding box center [550, 163] width 180 height 36
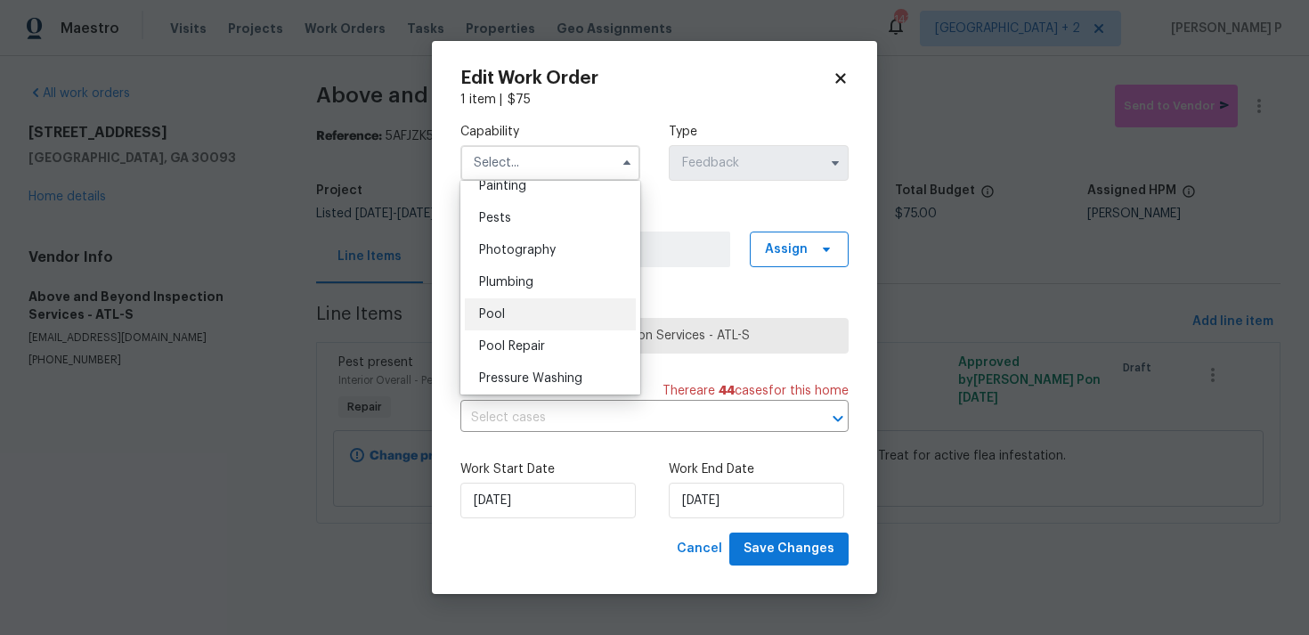
scroll to position [1519, 0]
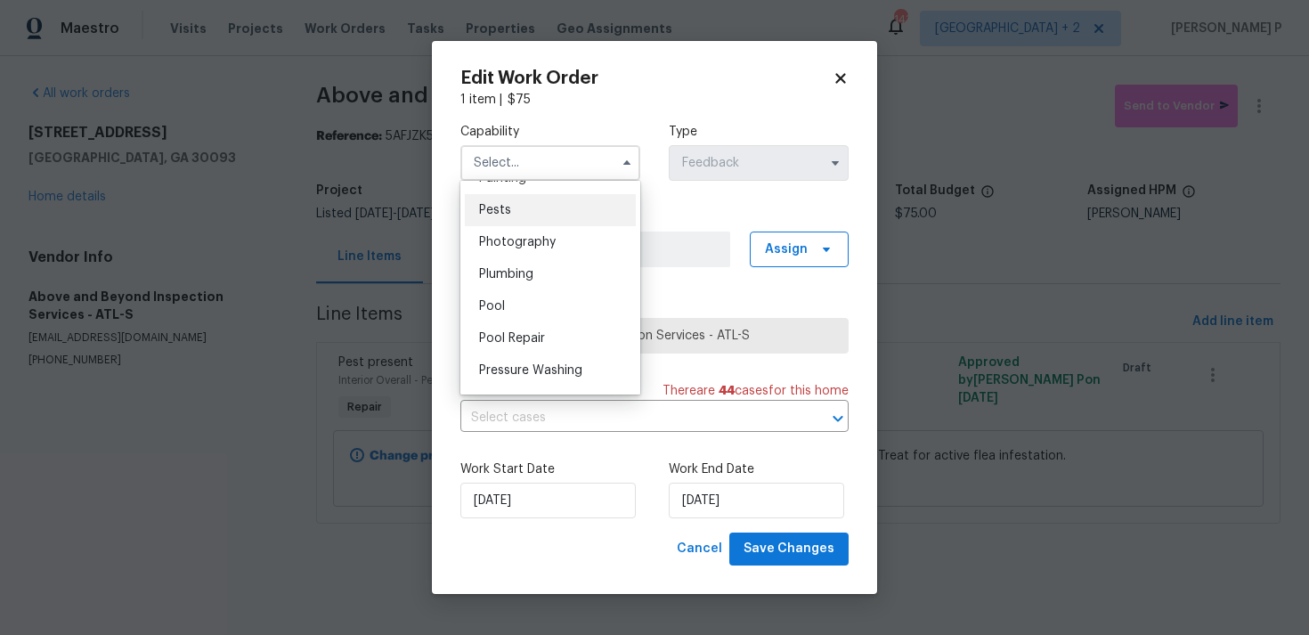
click at [507, 213] on span "Pests" at bounding box center [495, 210] width 32 height 12
type input "Pests"
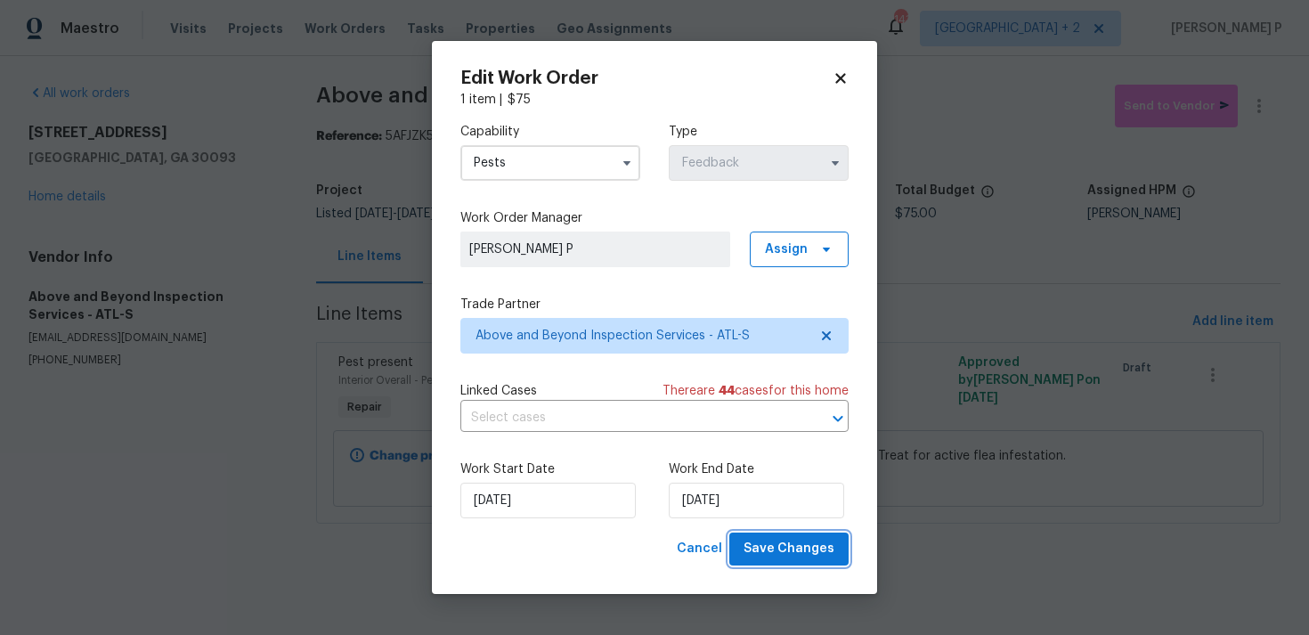
click at [774, 560] on button "Save Changes" at bounding box center [788, 548] width 119 height 33
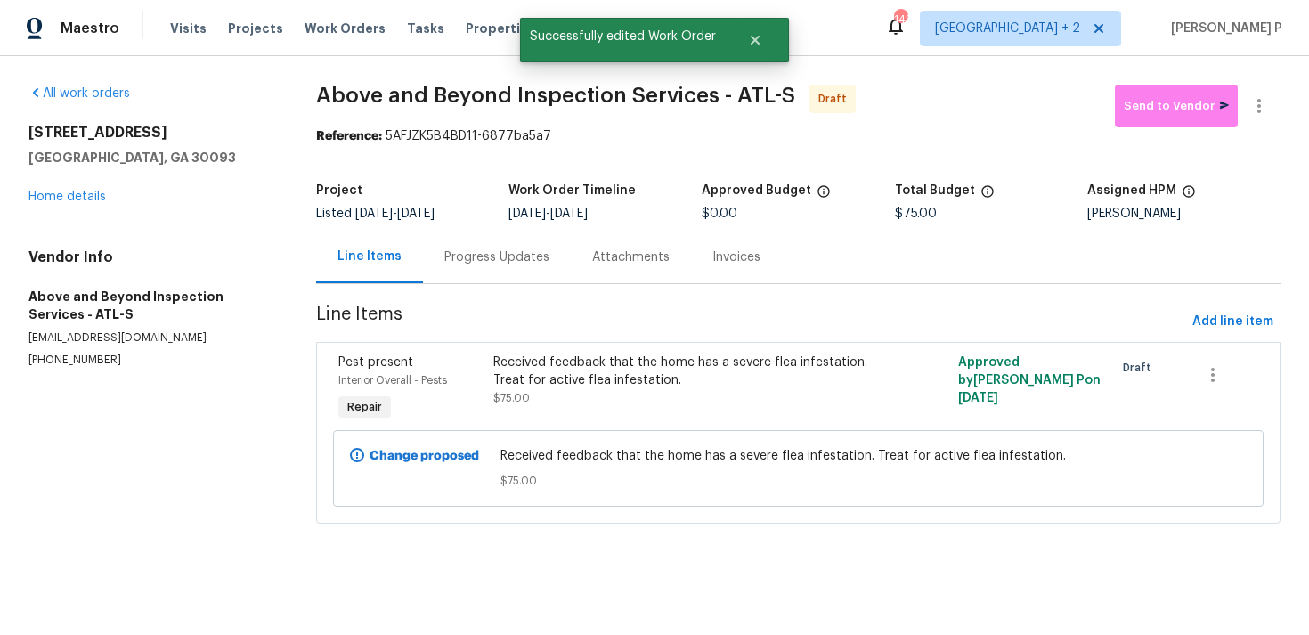
click at [509, 242] on div "Progress Updates" at bounding box center [497, 257] width 148 height 53
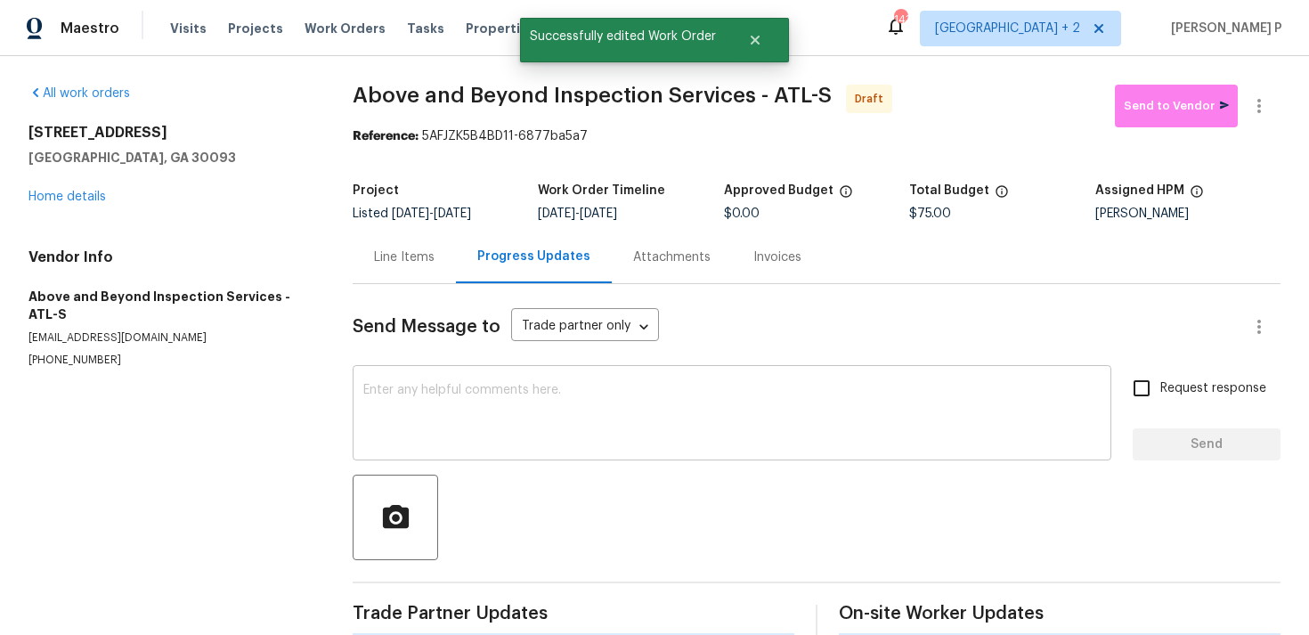
click at [511, 402] on textarea at bounding box center [731, 415] width 737 height 62
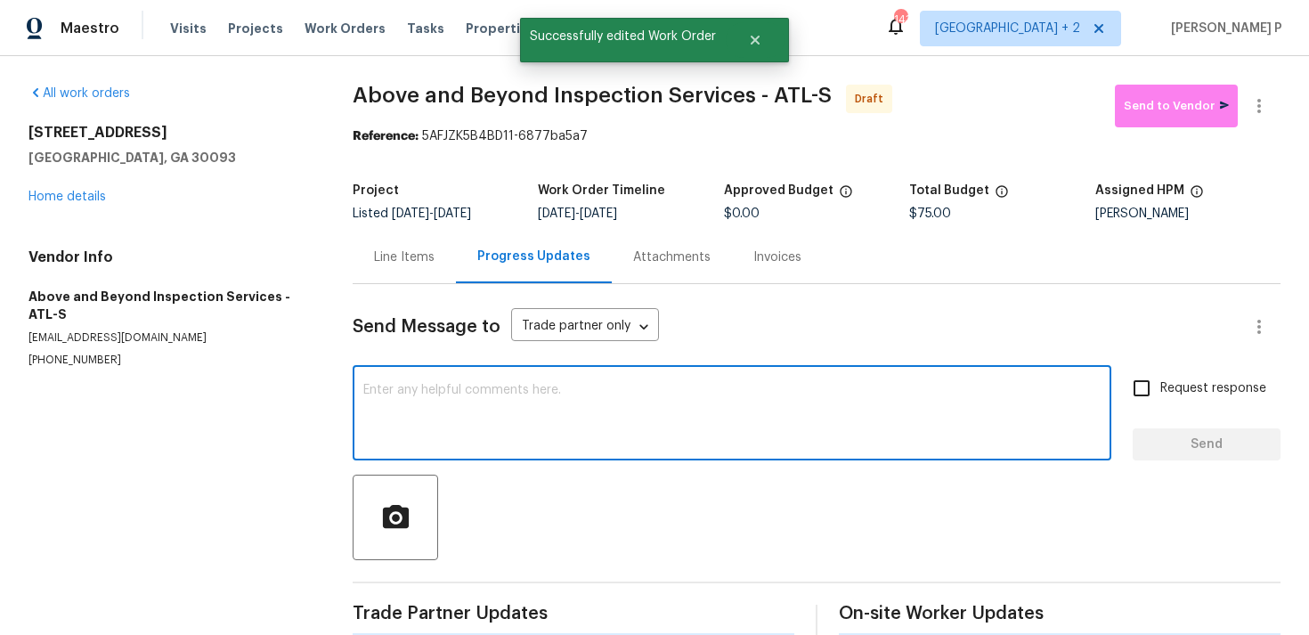
paste textarea "Hi, this is Ramyasri with Opendoor. I’m confirming you received the WO for the …"
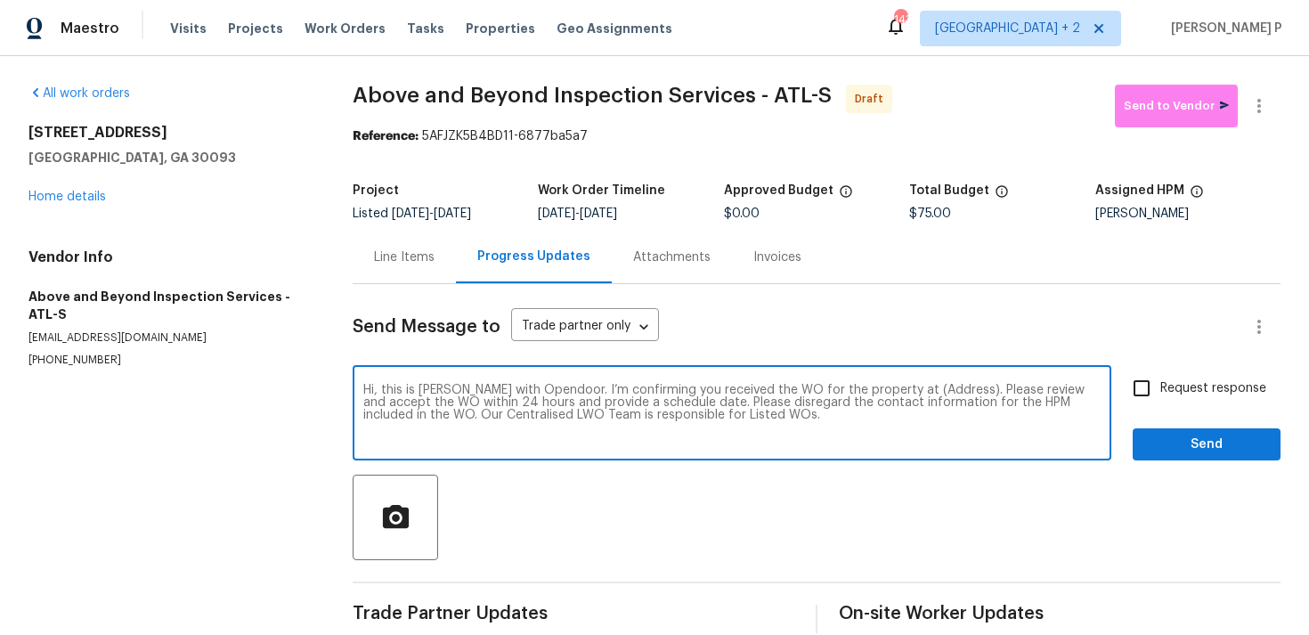
drag, startPoint x: 892, startPoint y: 389, endPoint x: 947, endPoint y: 386, distance: 55.3
click at [947, 386] on textarea "Hi, this is Ramyasri with Opendoor. I’m confirming you received the WO for the …" at bounding box center [731, 415] width 737 height 62
paste textarea "1089 Brittwood Pl, Norcross, GA 30093"
type textarea "Hi, this is Ramyasri with Opendoor. I’m confirming you received the WO for the …"
click at [1209, 387] on span "Request response" at bounding box center [1213, 388] width 106 height 19
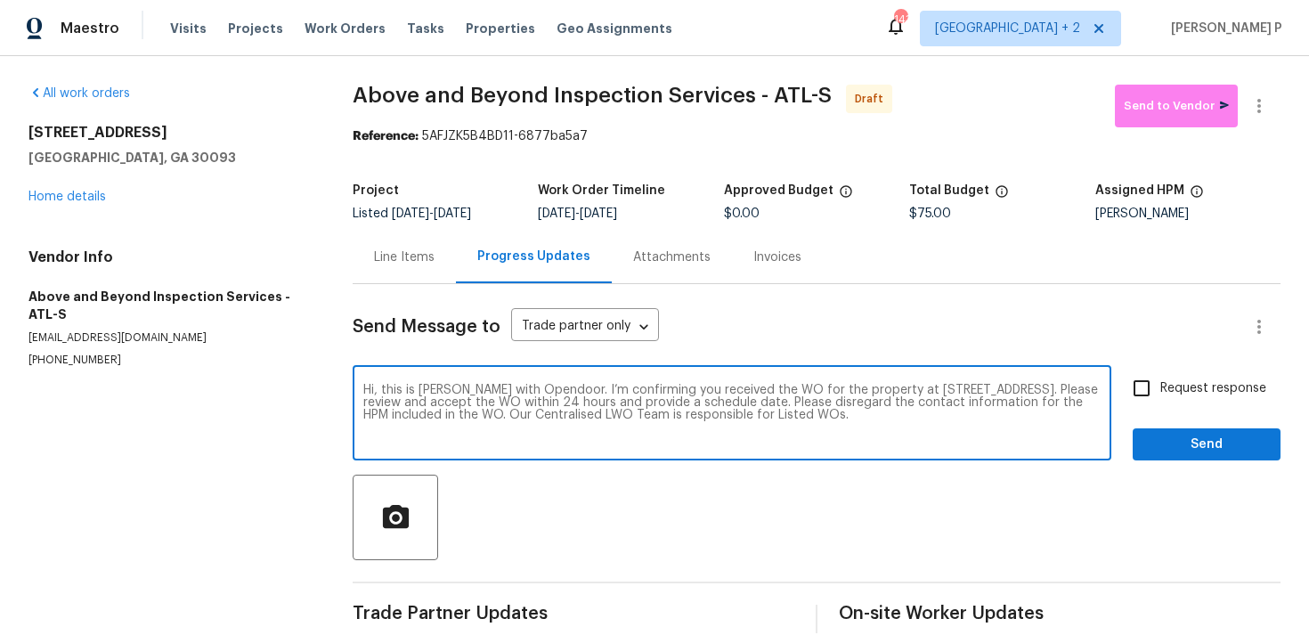
click at [1160, 387] on input "Request response" at bounding box center [1141, 387] width 37 height 37
checkbox input "true"
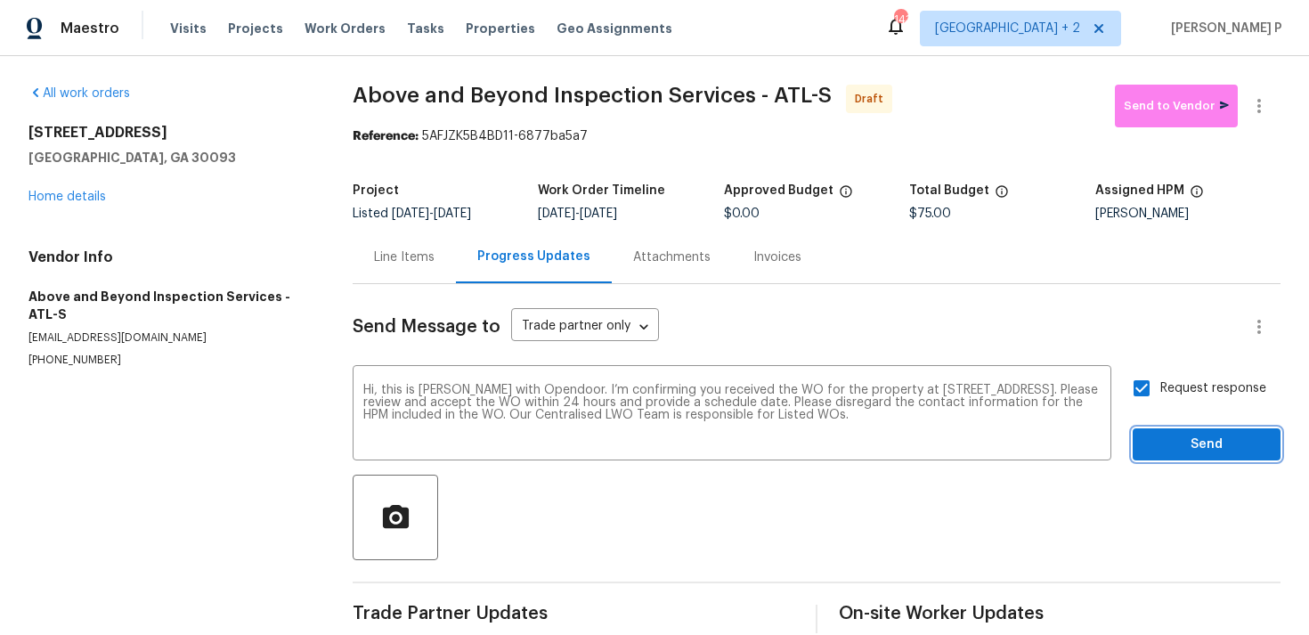
click at [1190, 453] on span "Send" at bounding box center [1206, 445] width 119 height 22
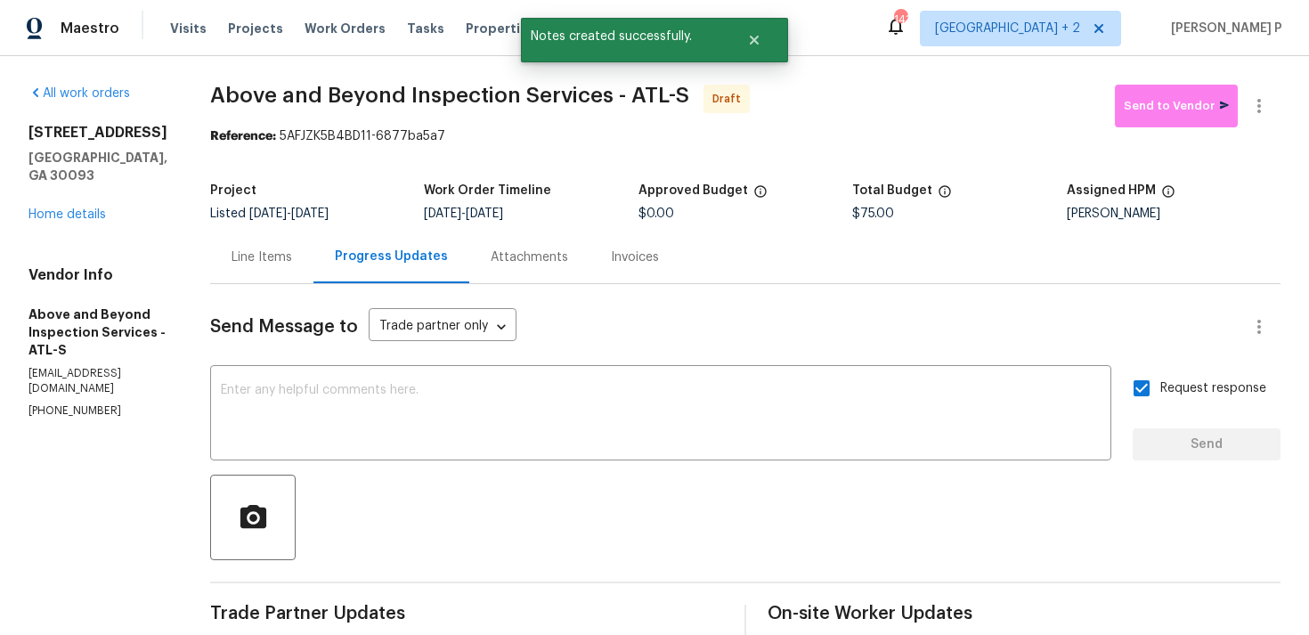
click at [713, 570] on div "Send Message to Trade partner only Trade partner only ​ x ​ Request response Se…" at bounding box center [745, 520] width 1070 height 472
click at [1274, 100] on button "button" at bounding box center [1259, 106] width 43 height 43
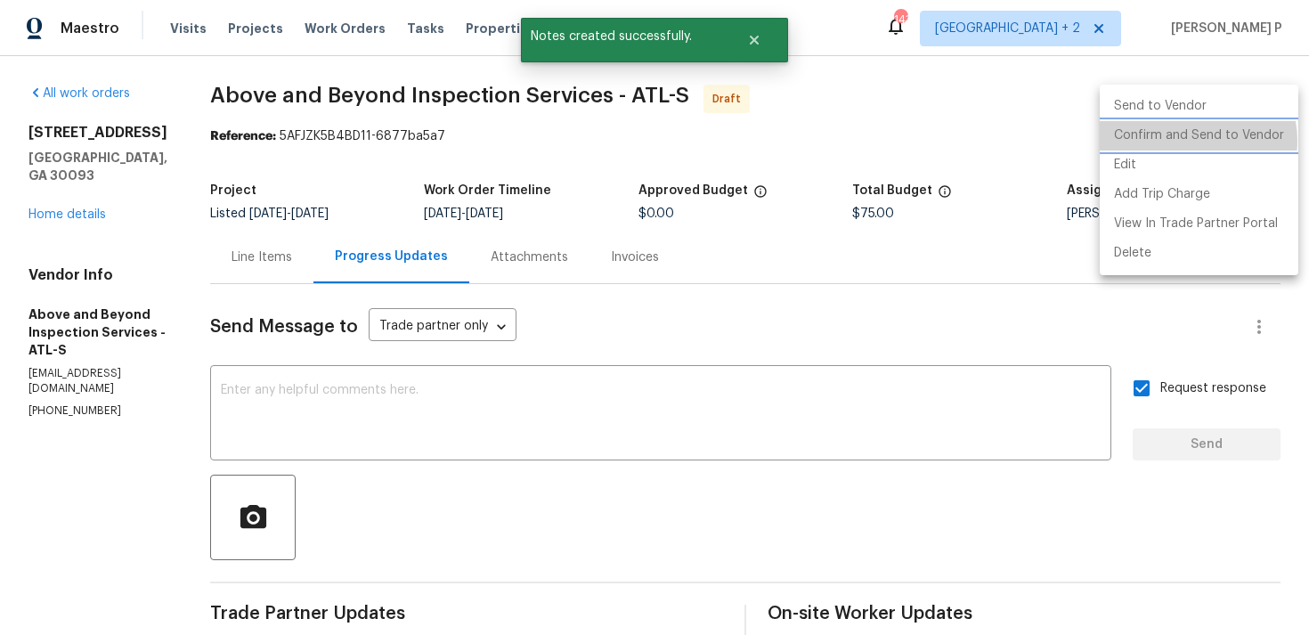
click at [1189, 141] on li "Confirm and Send to Vendor" at bounding box center [1199, 135] width 199 height 29
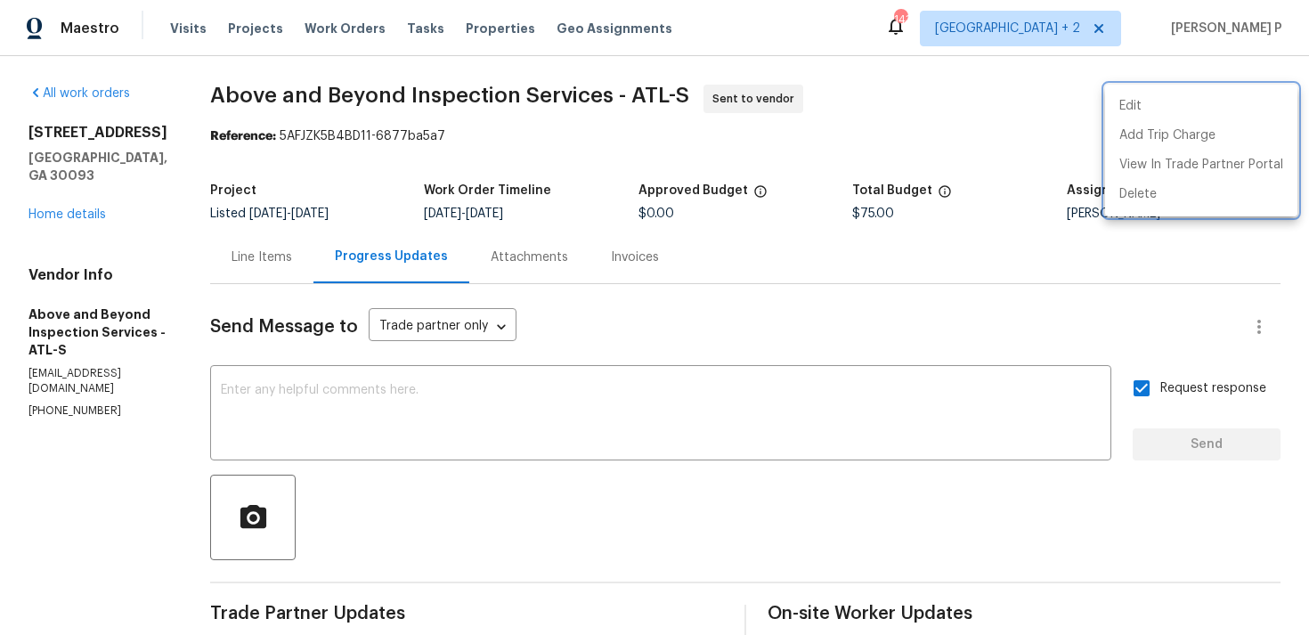
click at [580, 401] on div at bounding box center [654, 317] width 1309 height 635
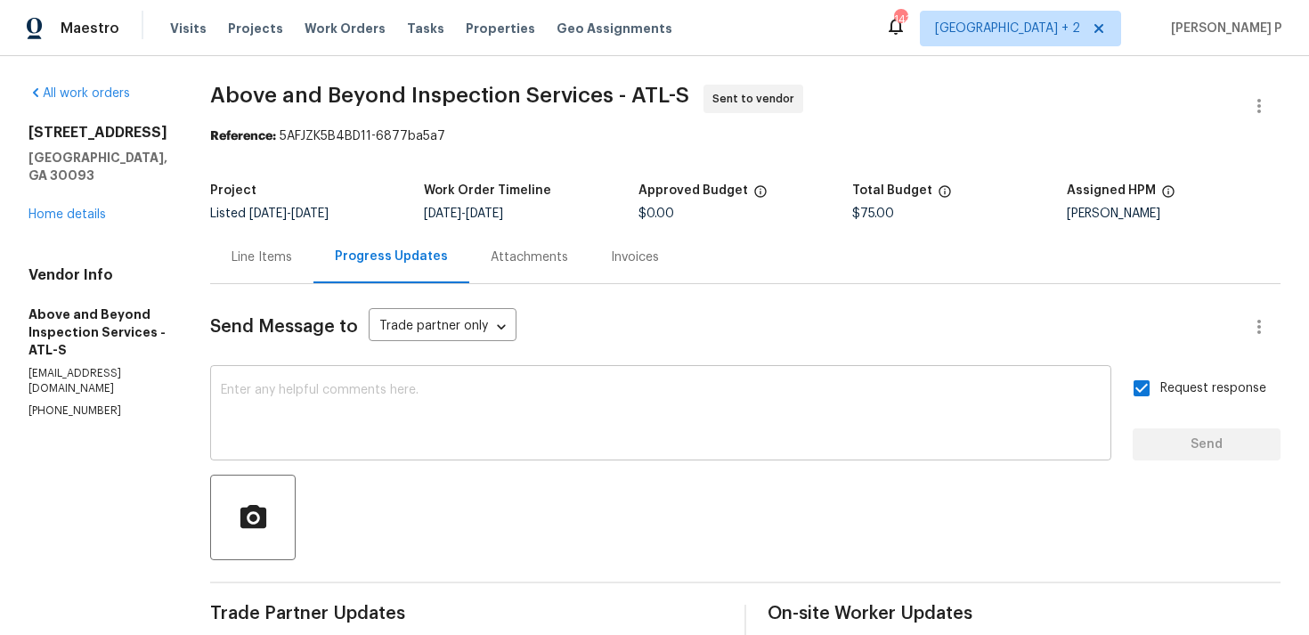
click at [580, 396] on textarea at bounding box center [661, 415] width 880 height 62
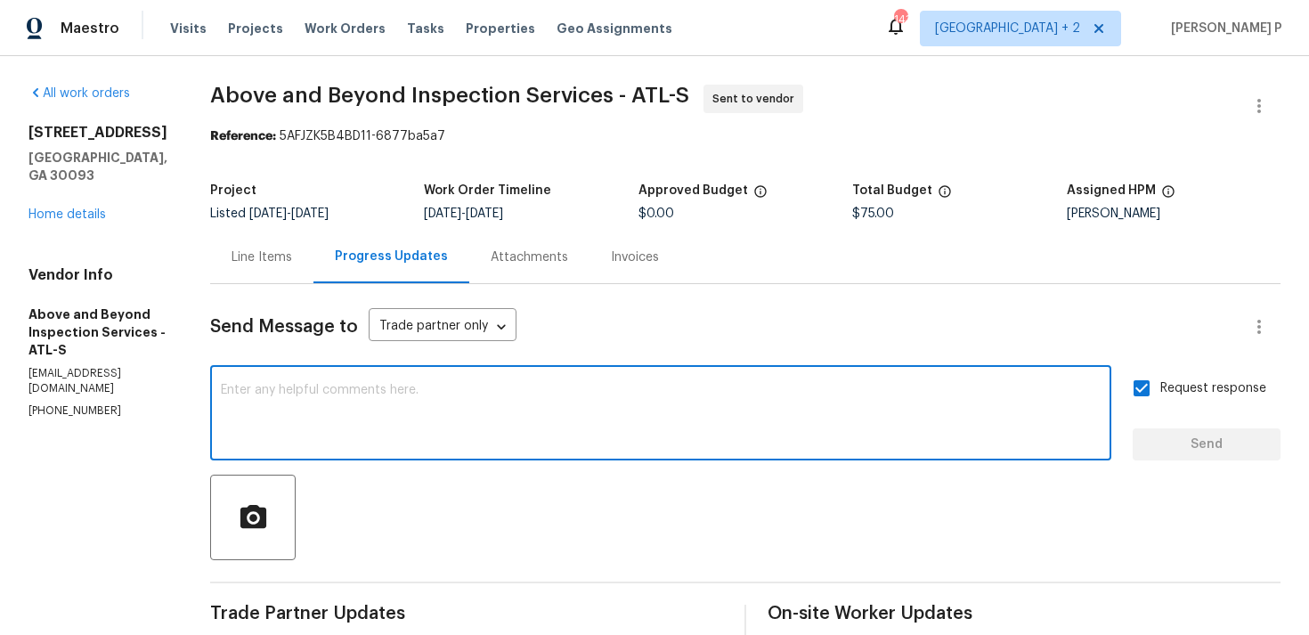
paste textarea "Attention All Work Orders must include before-photos (both close-up and wide-an…"
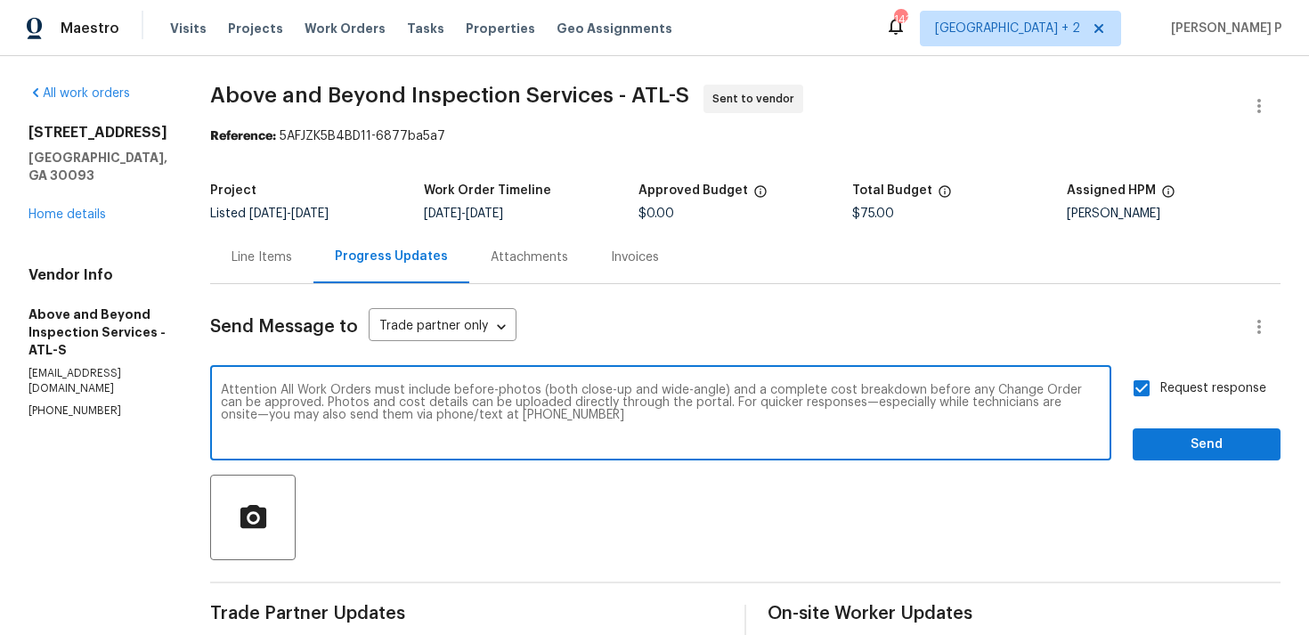
type textarea "Attention All Work Orders must include before-photos (both close-up and wide-an…"
click at [1222, 435] on span "Send" at bounding box center [1206, 445] width 119 height 22
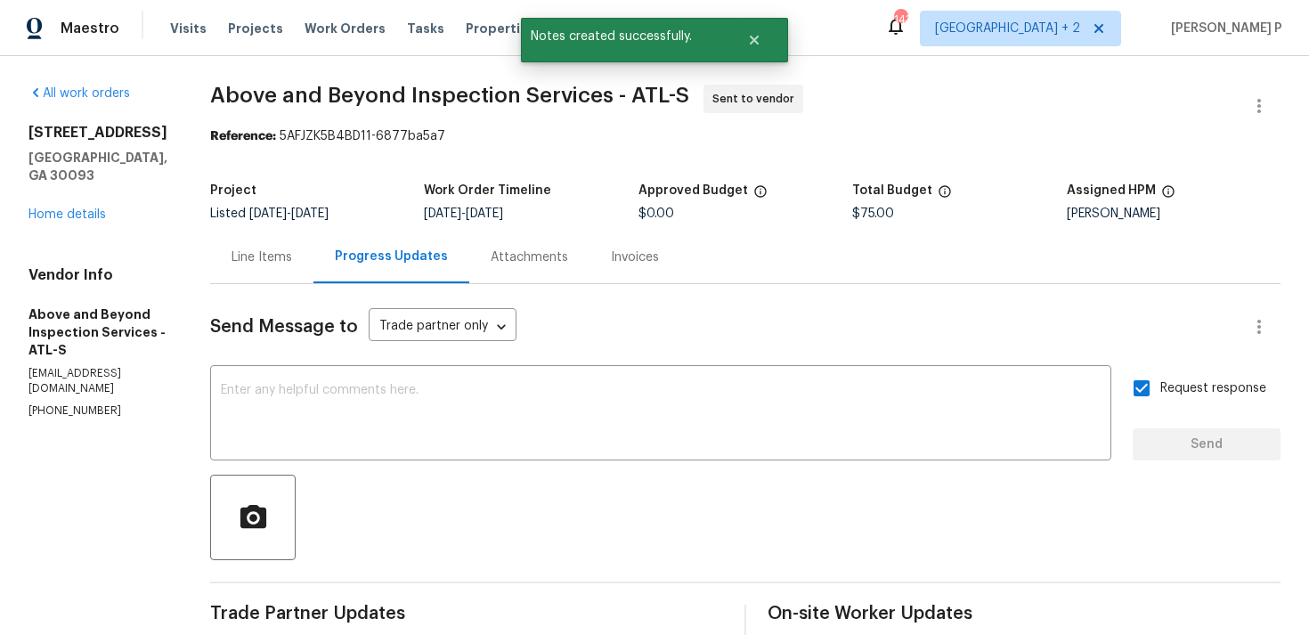
click at [548, 483] on div at bounding box center [745, 517] width 1070 height 85
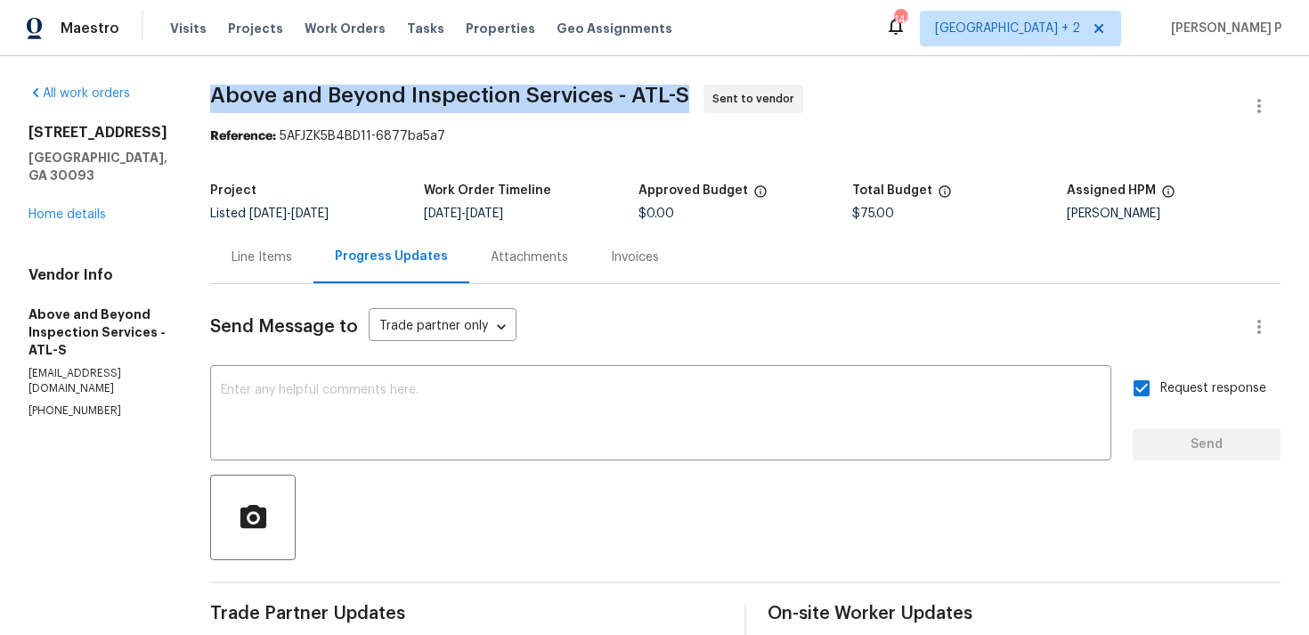
drag, startPoint x: 276, startPoint y: 94, endPoint x: 746, endPoint y: 87, distance: 470.1
click at [689, 87] on span "Above and Beyond Inspection Services - ATL-S" at bounding box center [449, 95] width 479 height 21
copy span "Above and Beyond Inspection Services - ATL-S"
click at [379, 183] on div "Project Listed 9/10/2025 - 9/12/2025 Work Order Timeline 9/10/2025 - 9/12/2025 …" at bounding box center [745, 202] width 1070 height 57
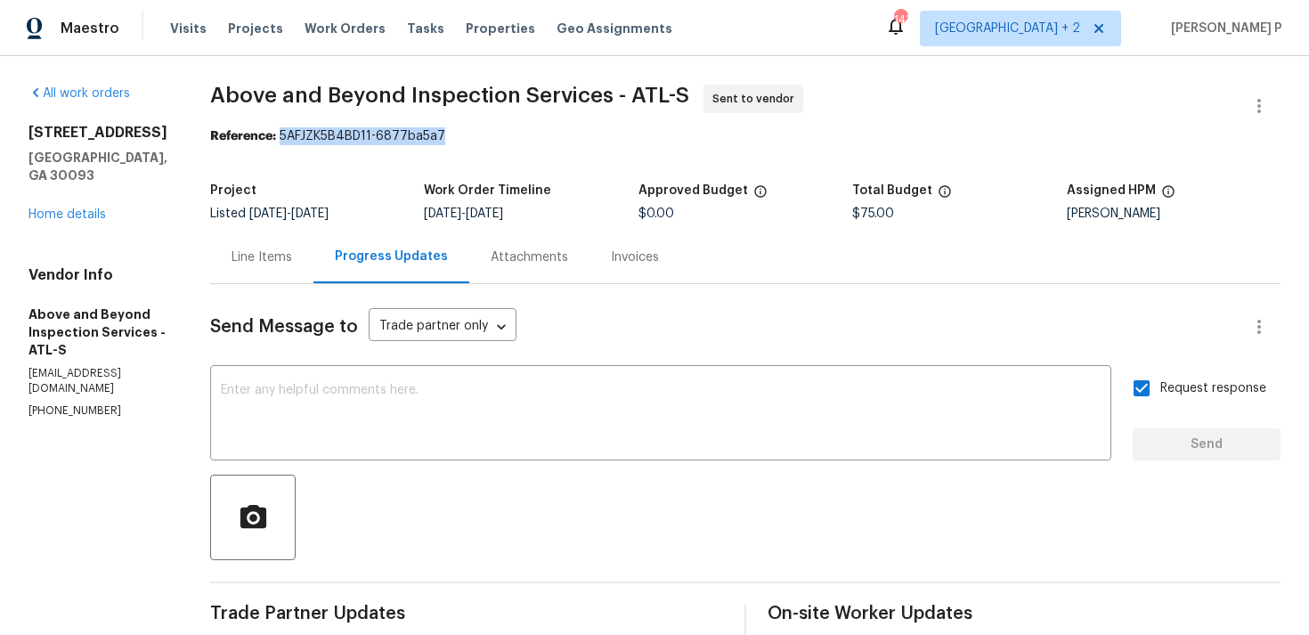
drag, startPoint x: 345, startPoint y: 135, endPoint x: 598, endPoint y: 135, distance: 252.8
click at [596, 135] on div "Reference: 5AFJZK5B4BD11-6877ba5a7" at bounding box center [745, 136] width 1070 height 18
copy div "5AFJZK5B4BD11-6877ba5a7"
click at [292, 264] on div "Line Items" at bounding box center [261, 257] width 61 height 18
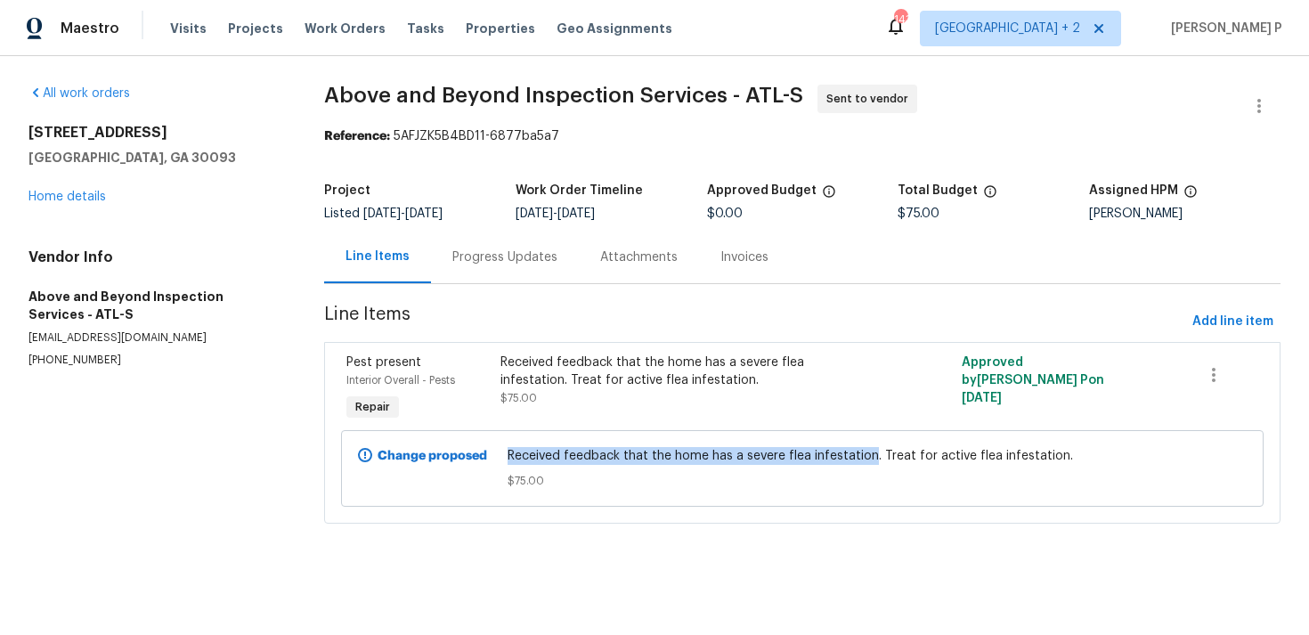
drag, startPoint x: 515, startPoint y: 458, endPoint x: 875, endPoint y: 458, distance: 359.7
click at [875, 458] on span "Received feedback that the home has a severe flea infestation. Treat for active…" at bounding box center [801, 456] width 588 height 18
copy span "Received feedback that the home has a severe flea infestation"
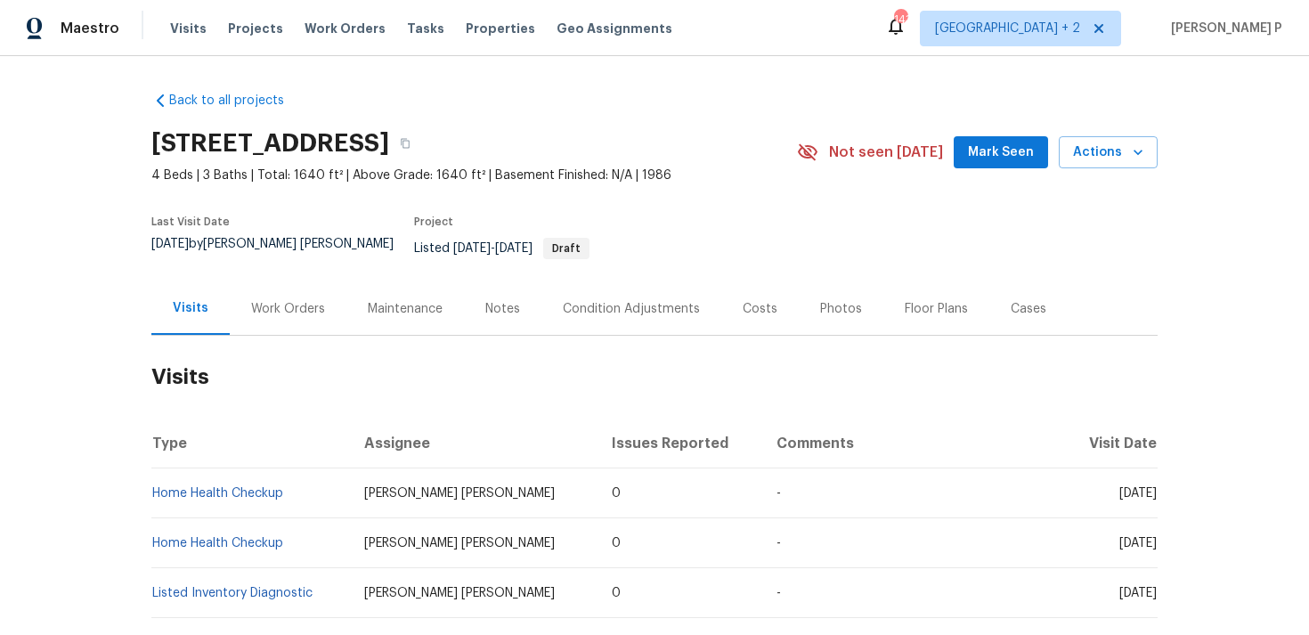
click at [284, 300] on div "Work Orders" at bounding box center [288, 309] width 74 height 18
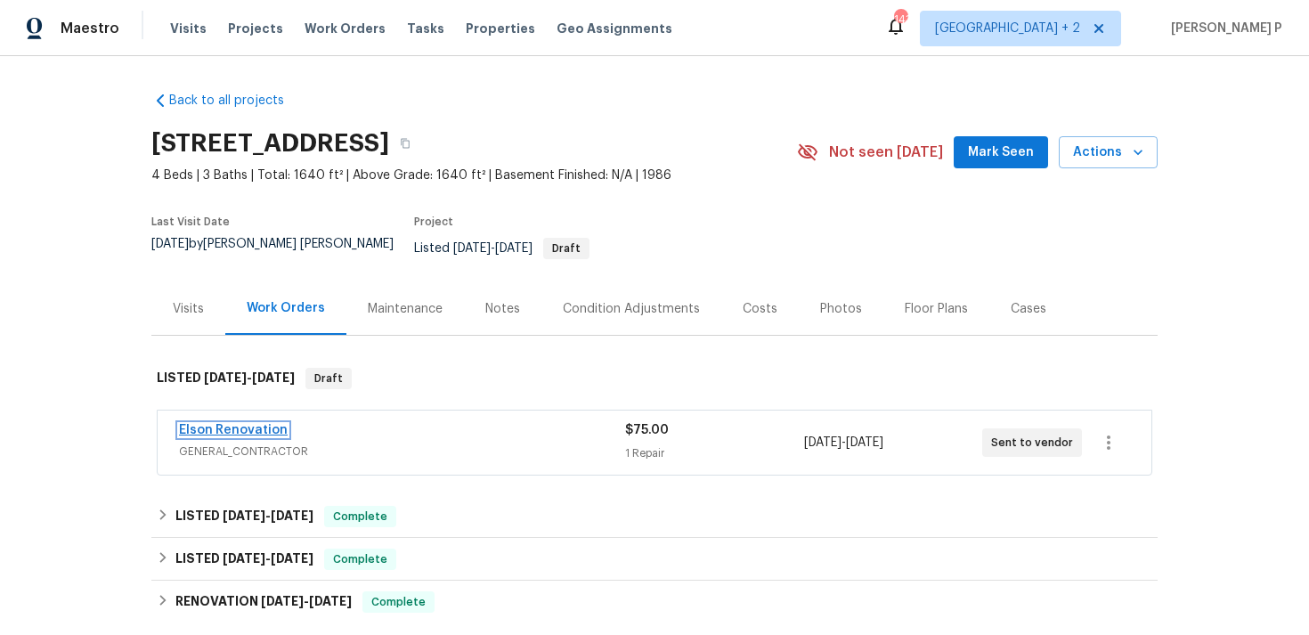
click at [239, 424] on link "Elson Renovation" at bounding box center [233, 430] width 109 height 12
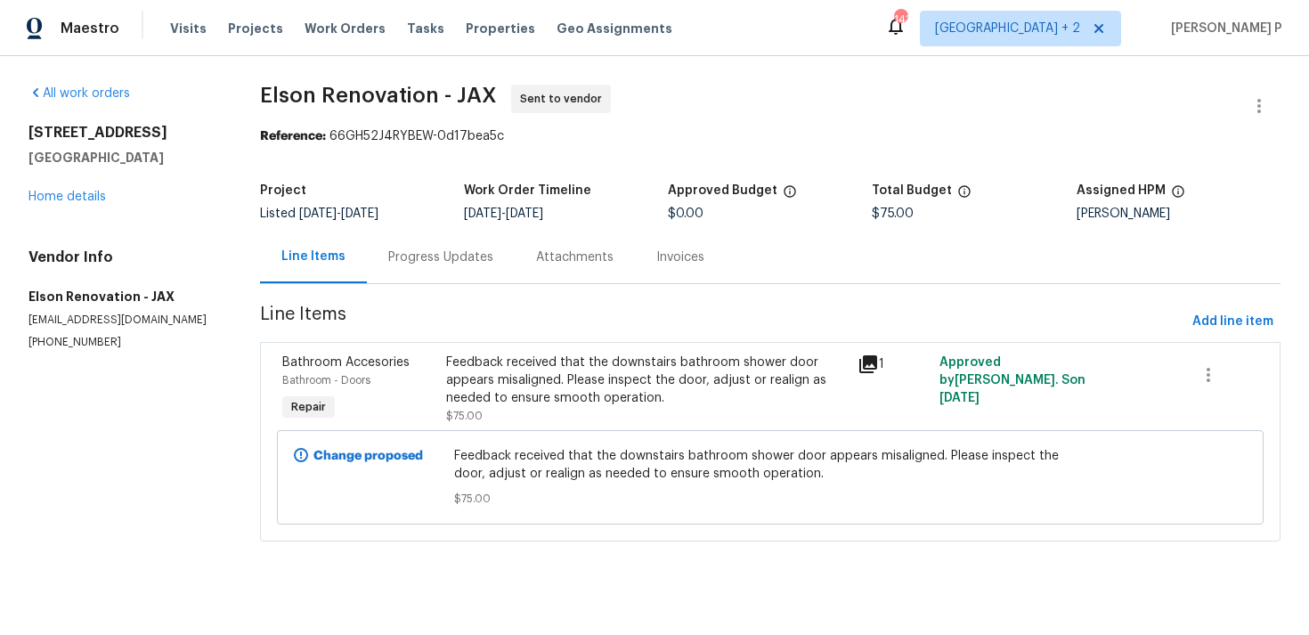
click at [461, 258] on div "Progress Updates" at bounding box center [440, 257] width 105 height 18
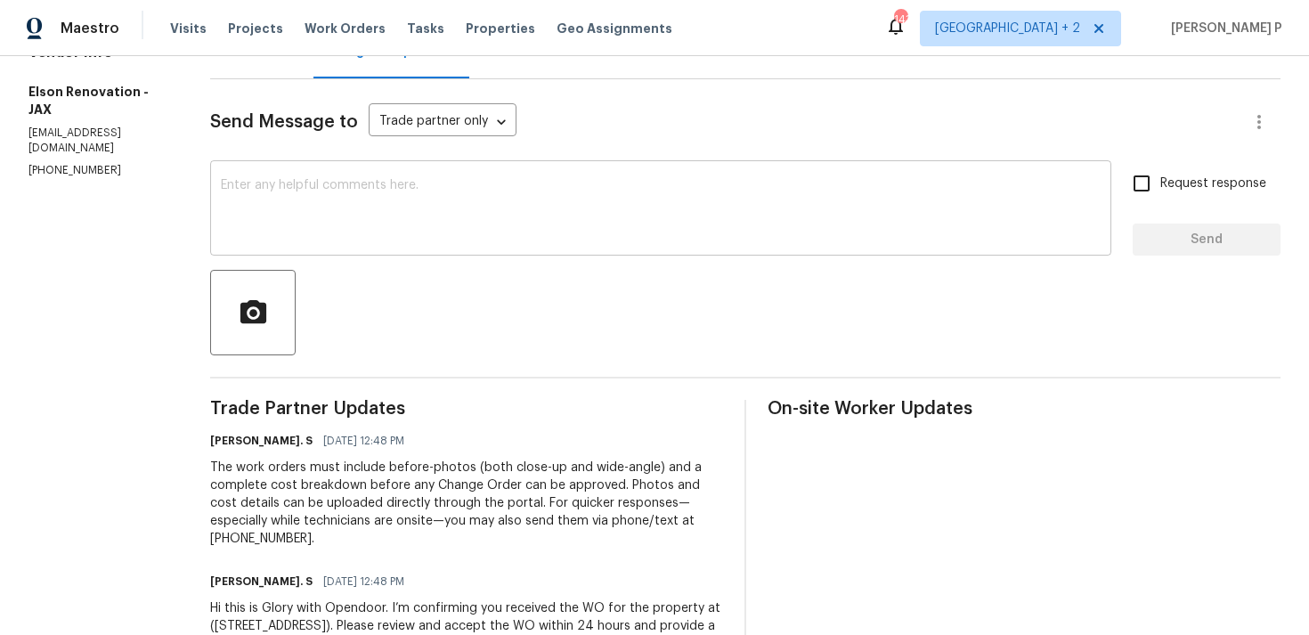
scroll to position [272, 0]
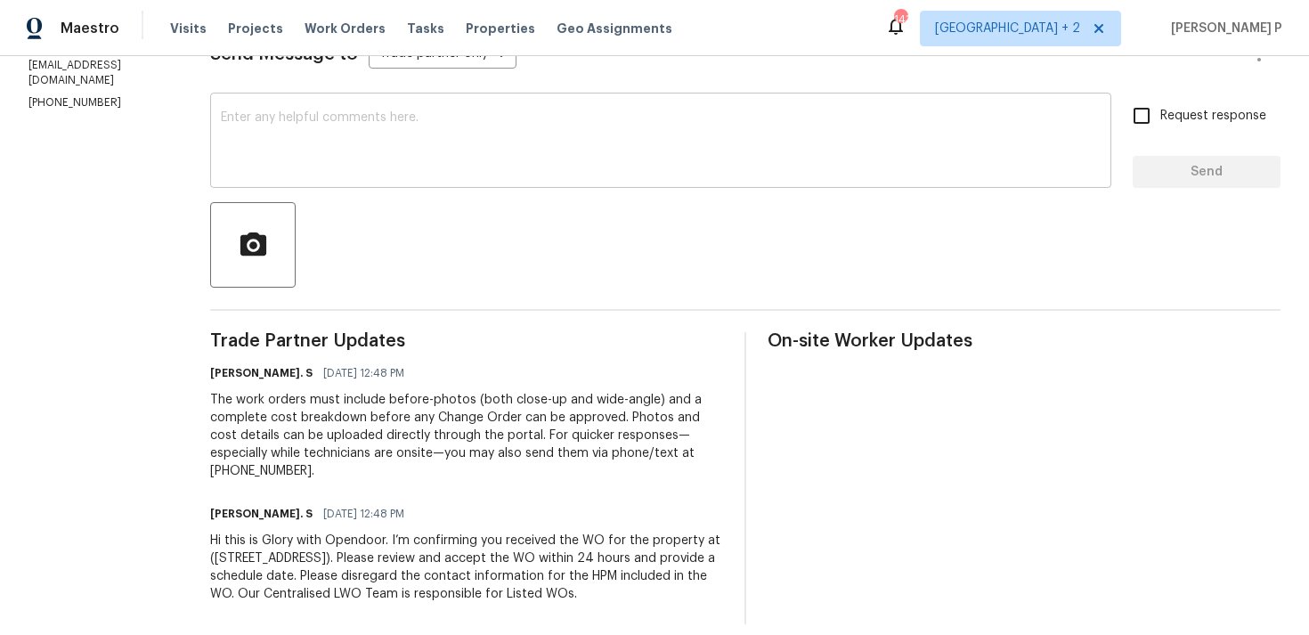
click at [272, 143] on textarea at bounding box center [661, 142] width 880 height 62
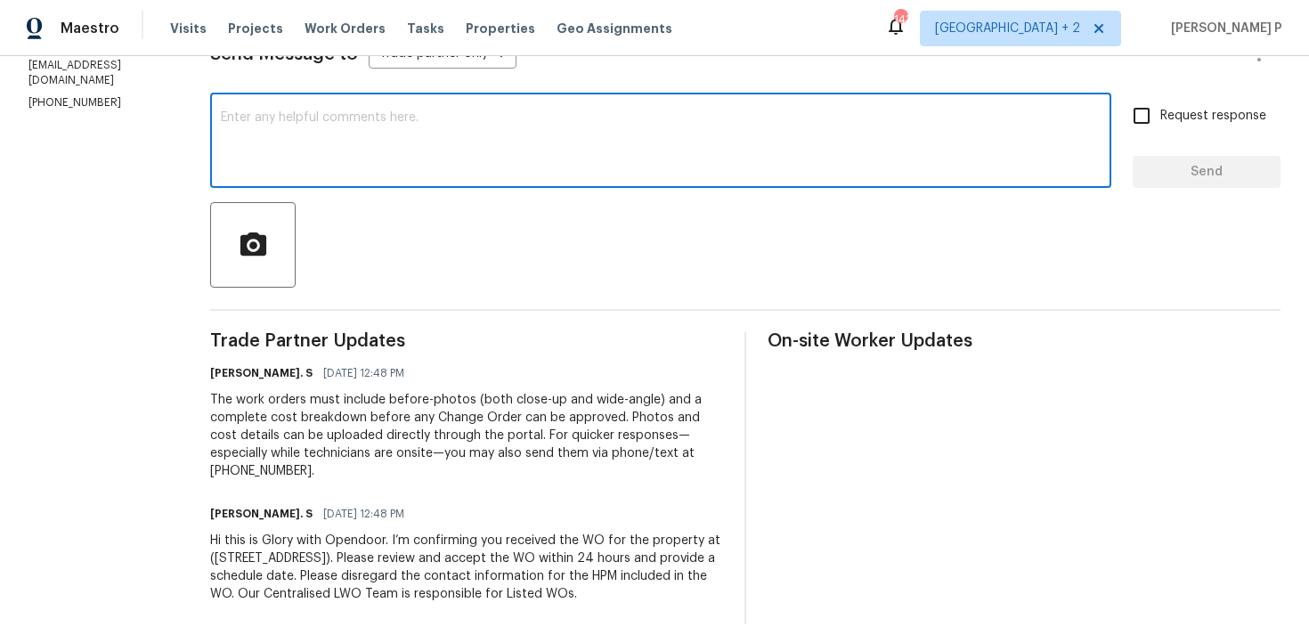
paste textarea "Just a friendly reminder: Please accept the work order within an hour to avoid …"
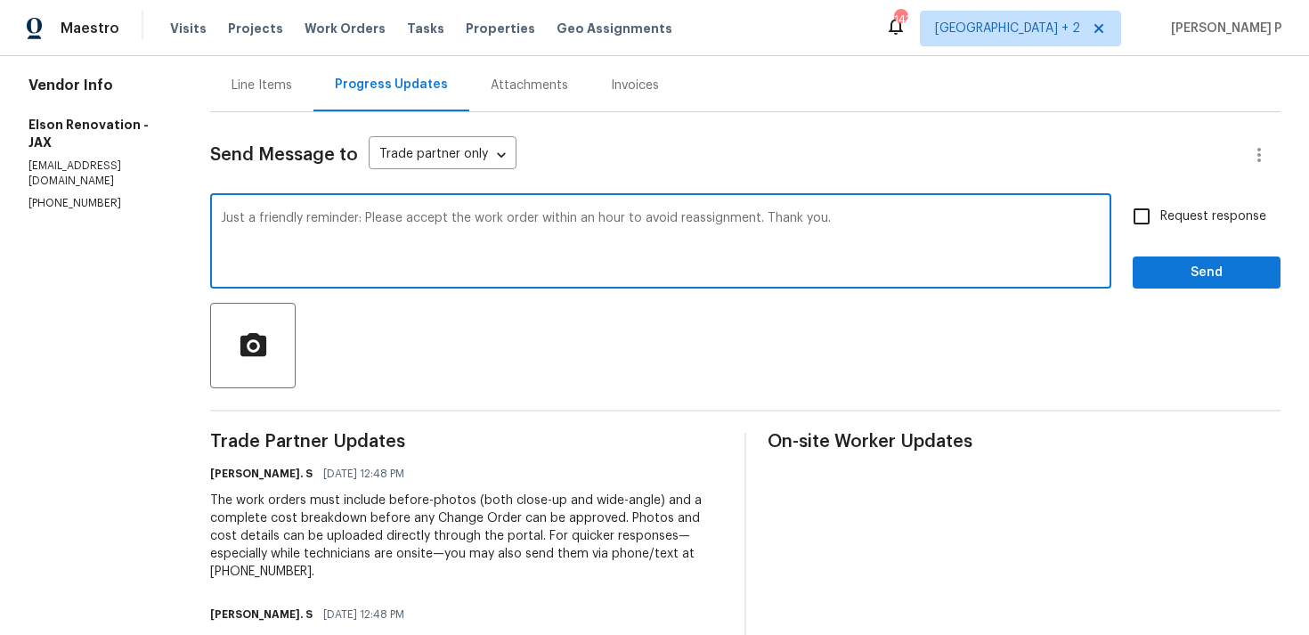
scroll to position [122, 0]
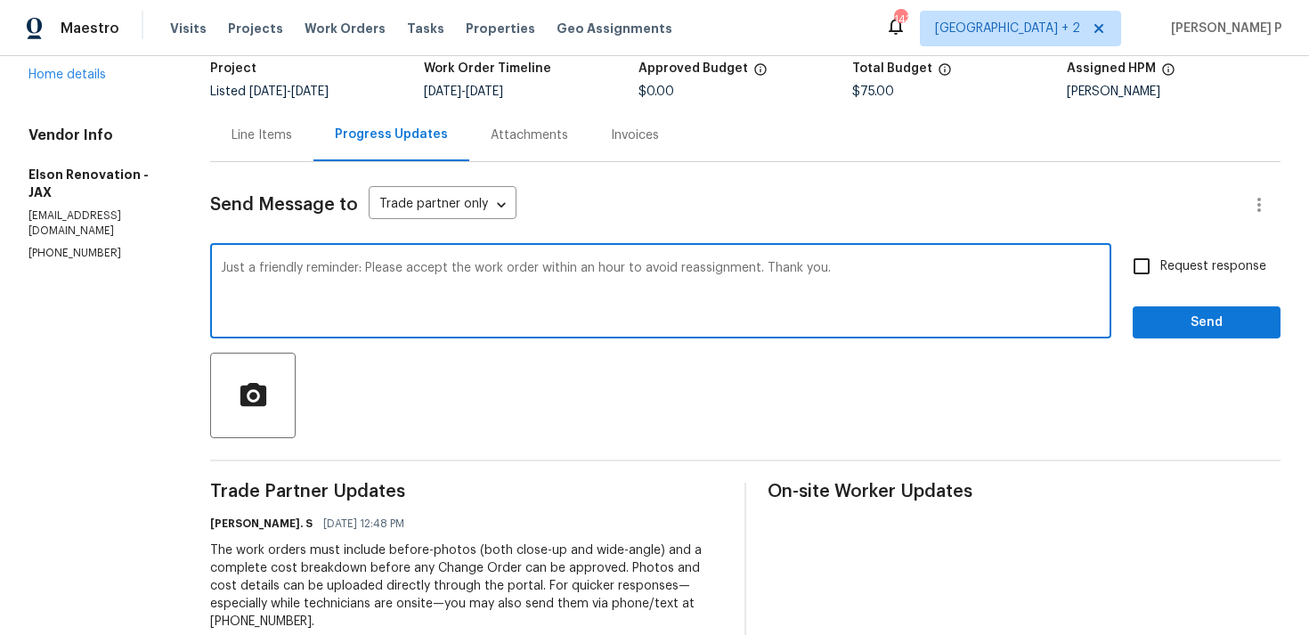
type textarea "Just a friendly reminder: Please accept the work order within an hour to avoid …"
click at [1161, 266] on span "Request response" at bounding box center [1213, 266] width 106 height 19
click at [1160, 266] on input "Request response" at bounding box center [1141, 266] width 37 height 37
checkbox input "true"
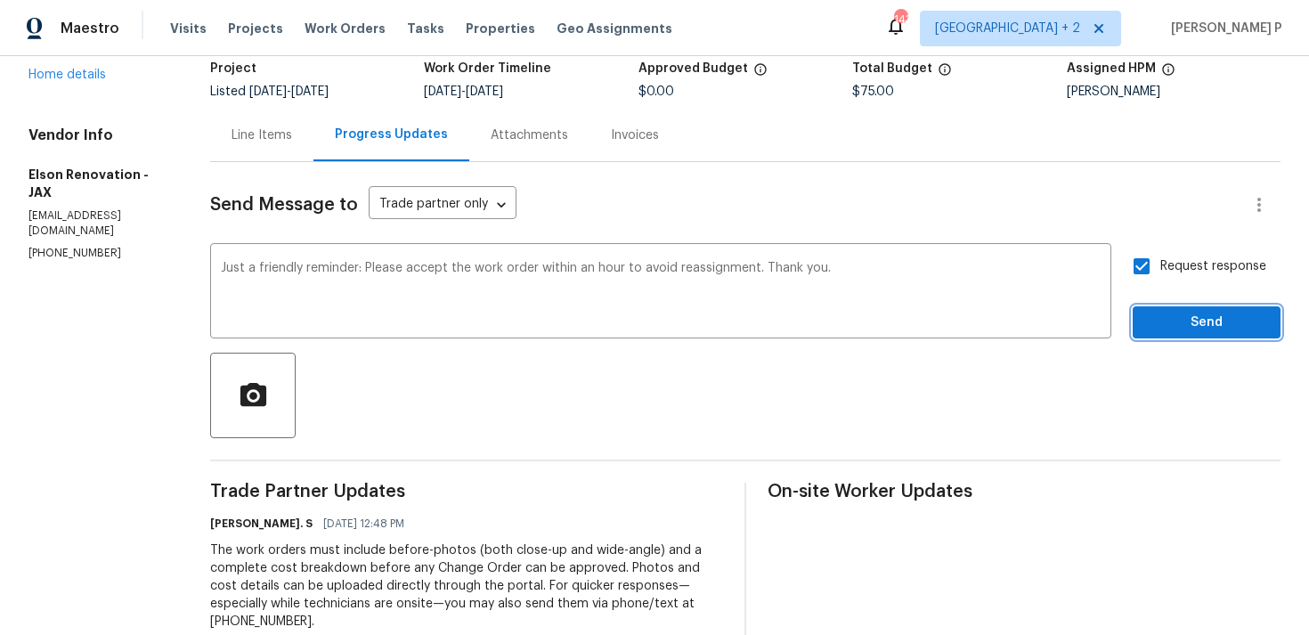
click at [1183, 317] on span "Send" at bounding box center [1206, 323] width 119 height 22
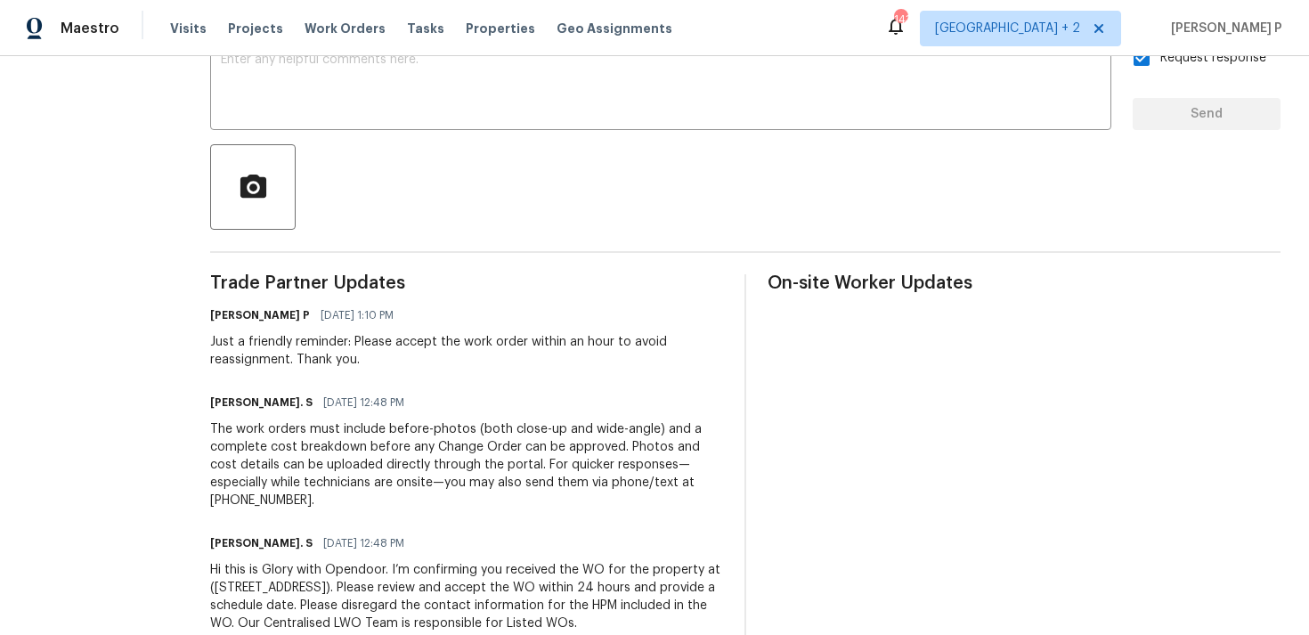
scroll to position [0, 0]
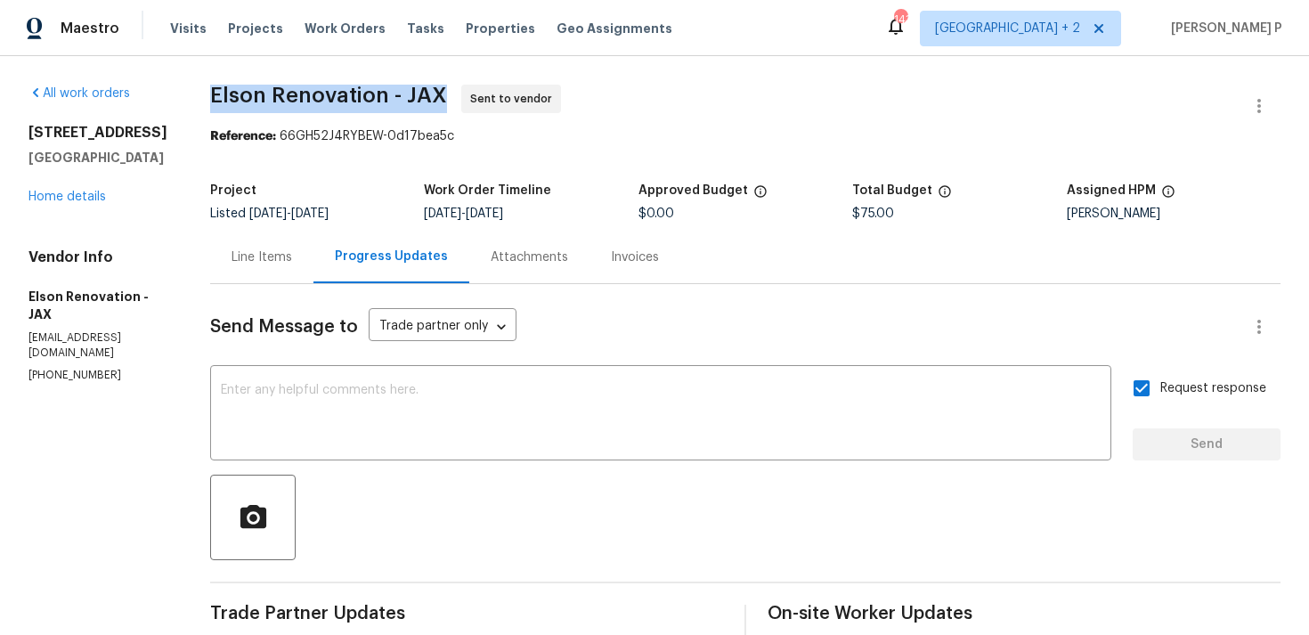
drag, startPoint x: 207, startPoint y: 93, endPoint x: 440, endPoint y: 90, distance: 233.3
click at [440, 90] on span "Elson Renovation - JAX Sent to vendor" at bounding box center [723, 106] width 1027 height 43
copy span "Elson Renovation - JAX"
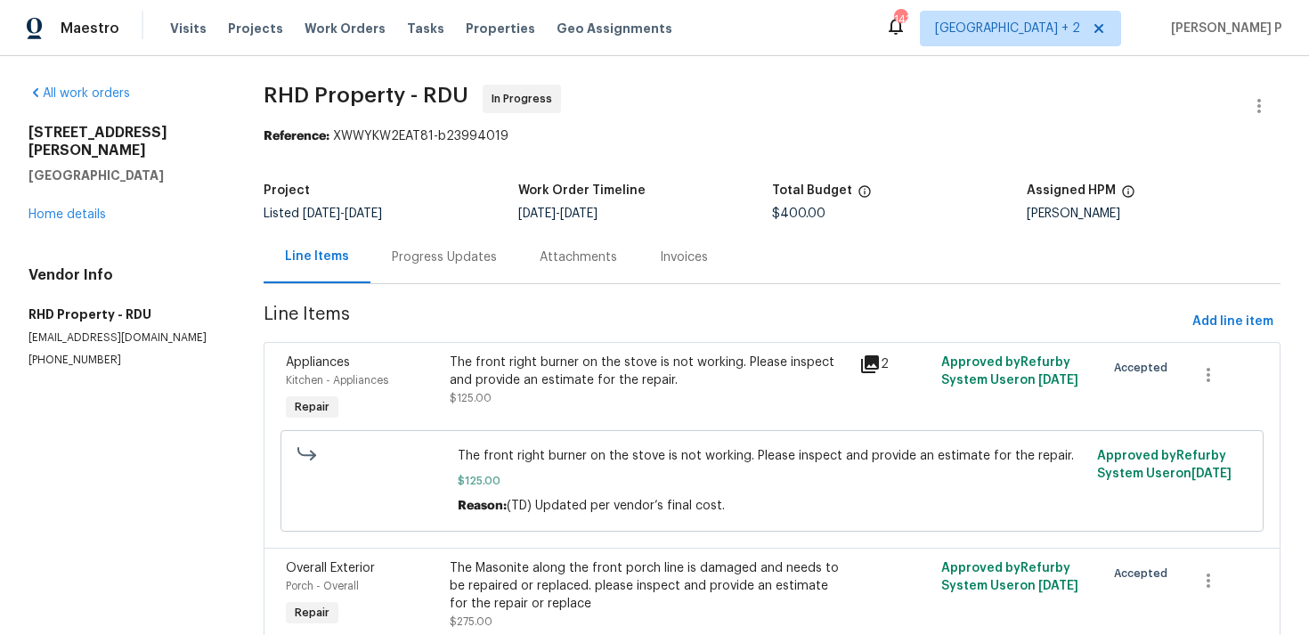
click at [507, 246] on div "Progress Updates" at bounding box center [444, 257] width 148 height 53
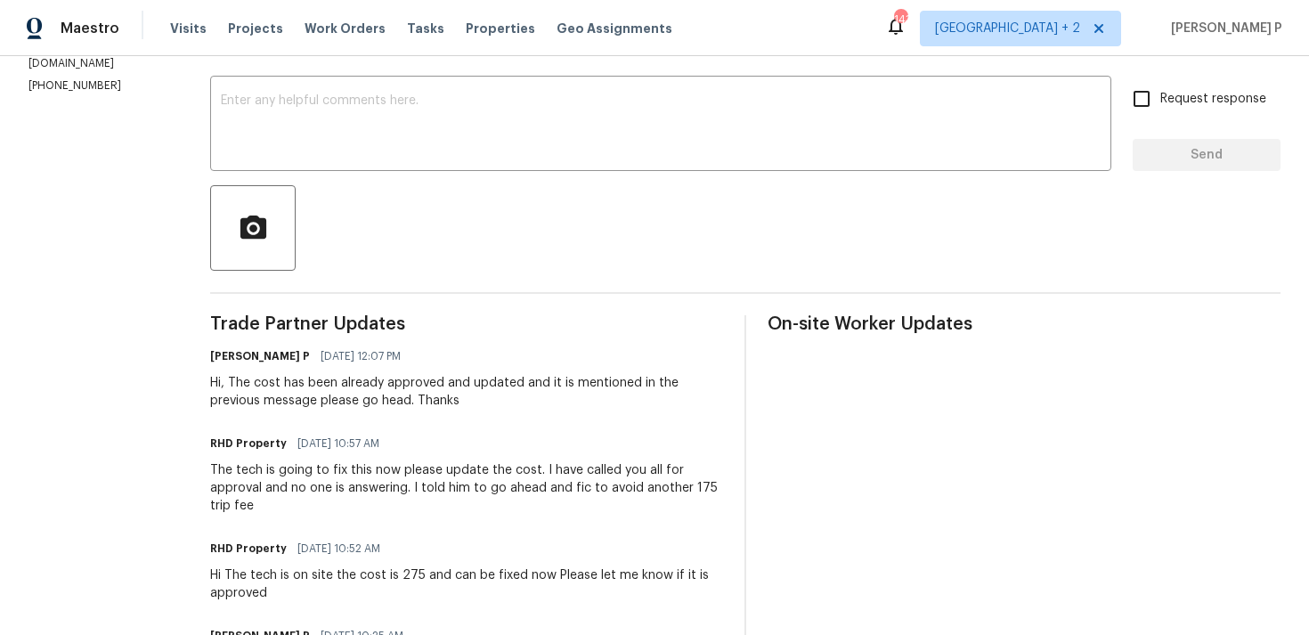
scroll to position [248, 0]
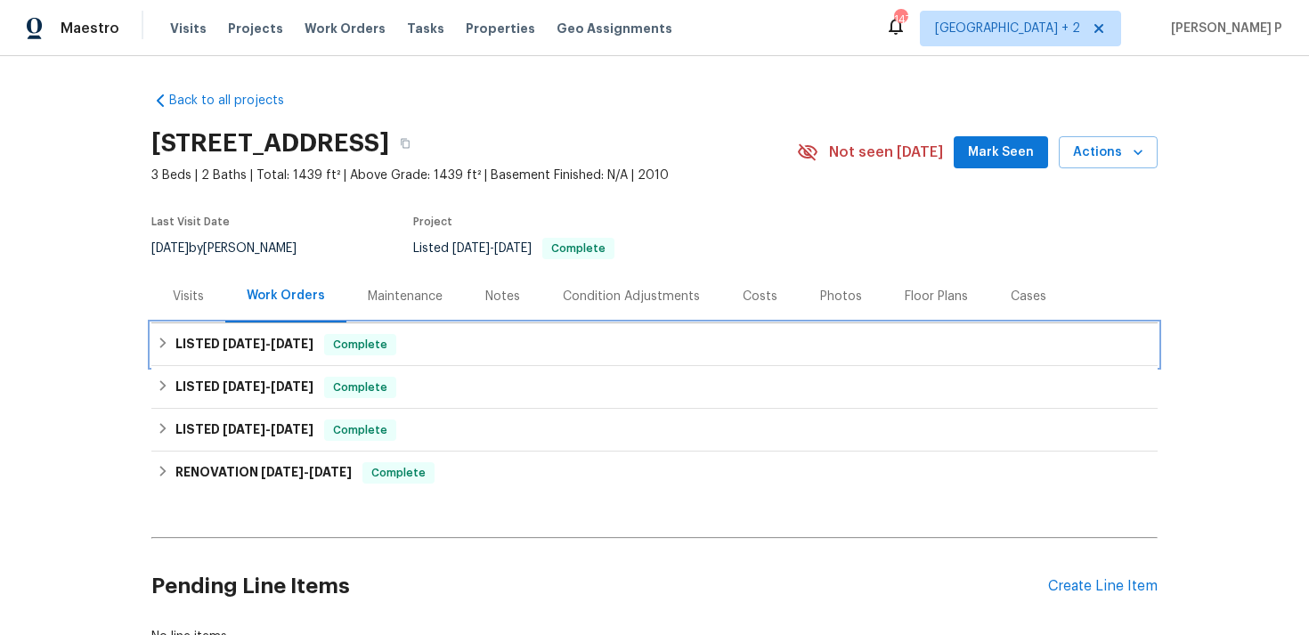
click at [304, 337] on h6 "LISTED [DATE] - [DATE]" at bounding box center [244, 344] width 138 height 21
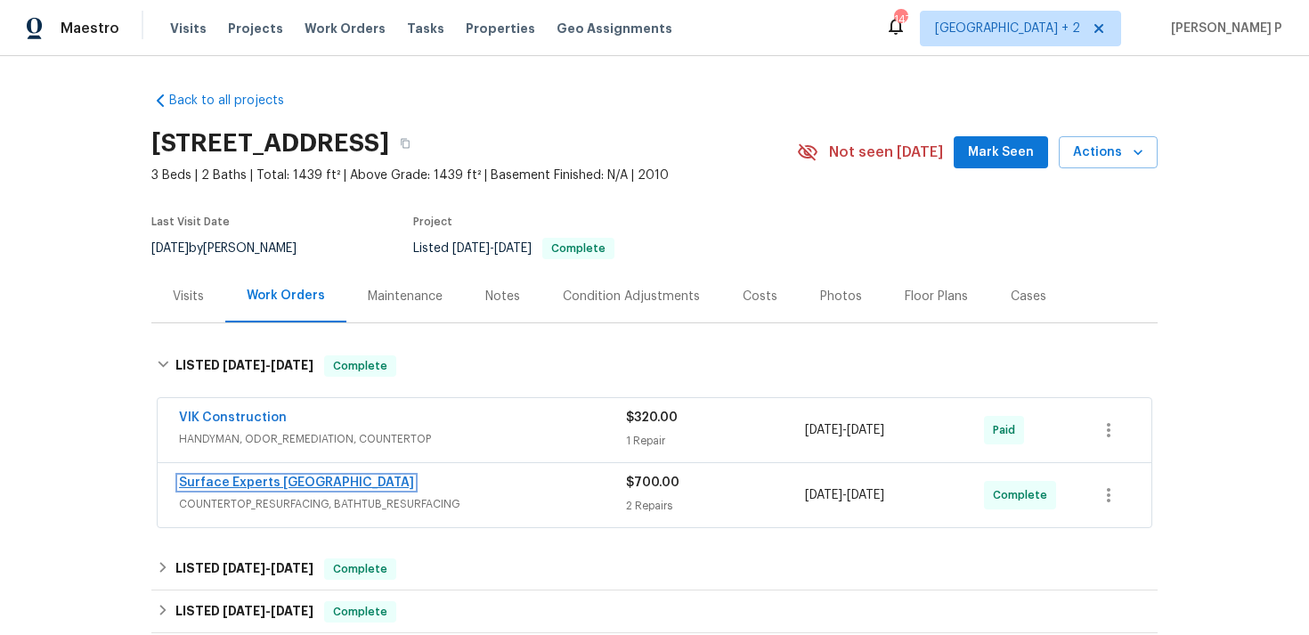
click at [267, 482] on link "Surface Experts [GEOGRAPHIC_DATA]" at bounding box center [296, 482] width 235 height 12
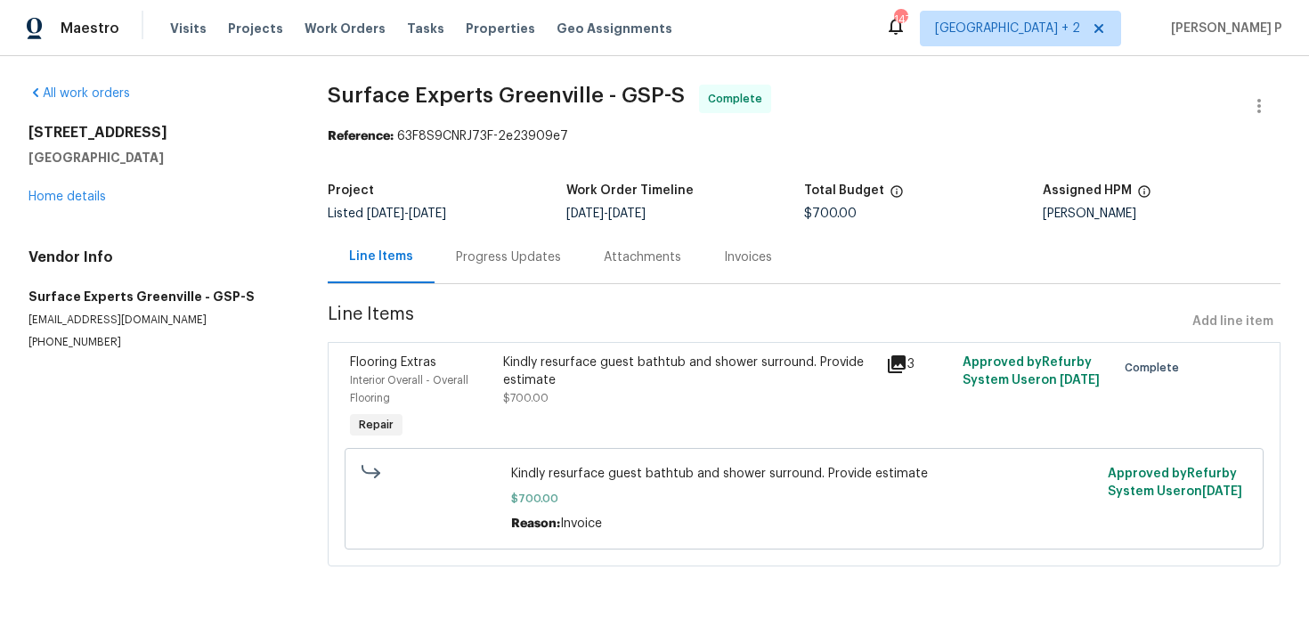
click at [503, 260] on div "Progress Updates" at bounding box center [508, 257] width 105 height 18
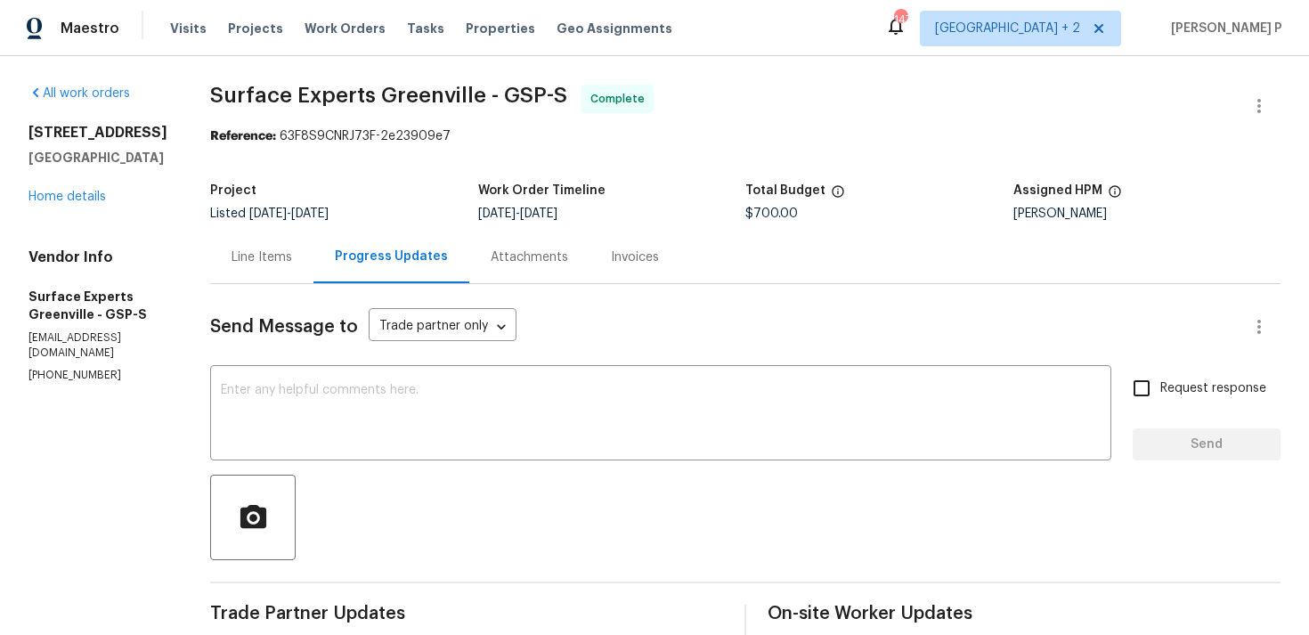
click at [292, 256] on div "Line Items" at bounding box center [261, 257] width 61 height 18
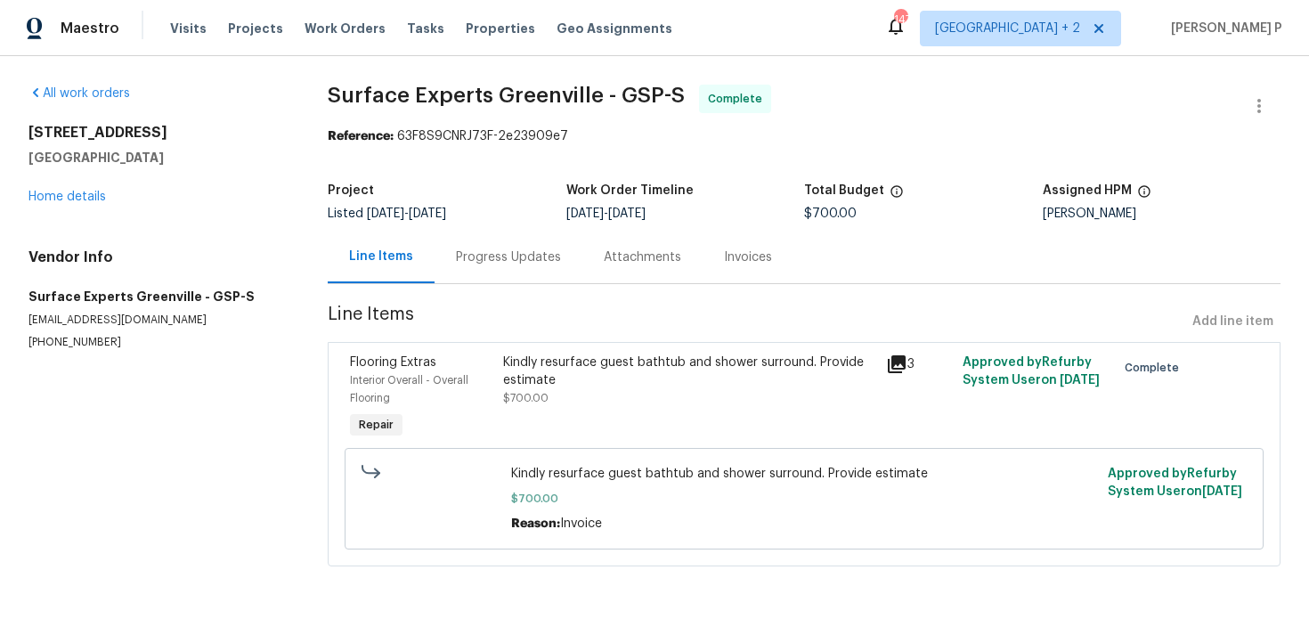
click at [539, 376] on div "Kindly resurface guest bathtub and shower surround. Provide estimate" at bounding box center [689, 371] width 372 height 36
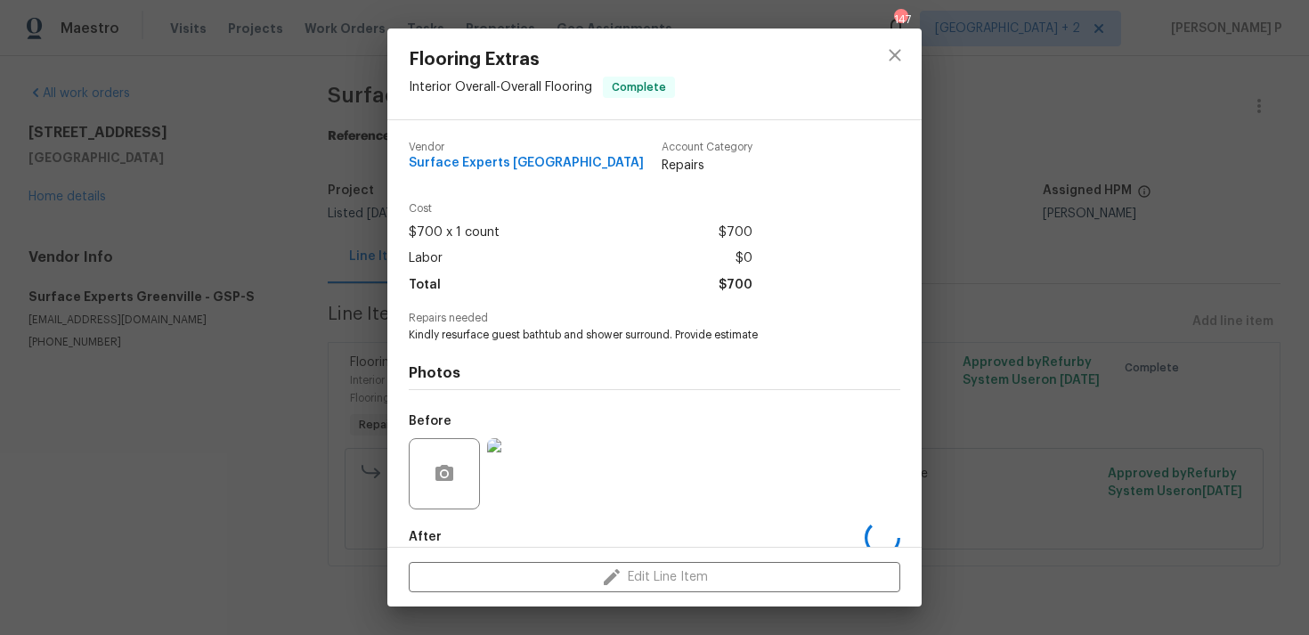
scroll to position [96, 0]
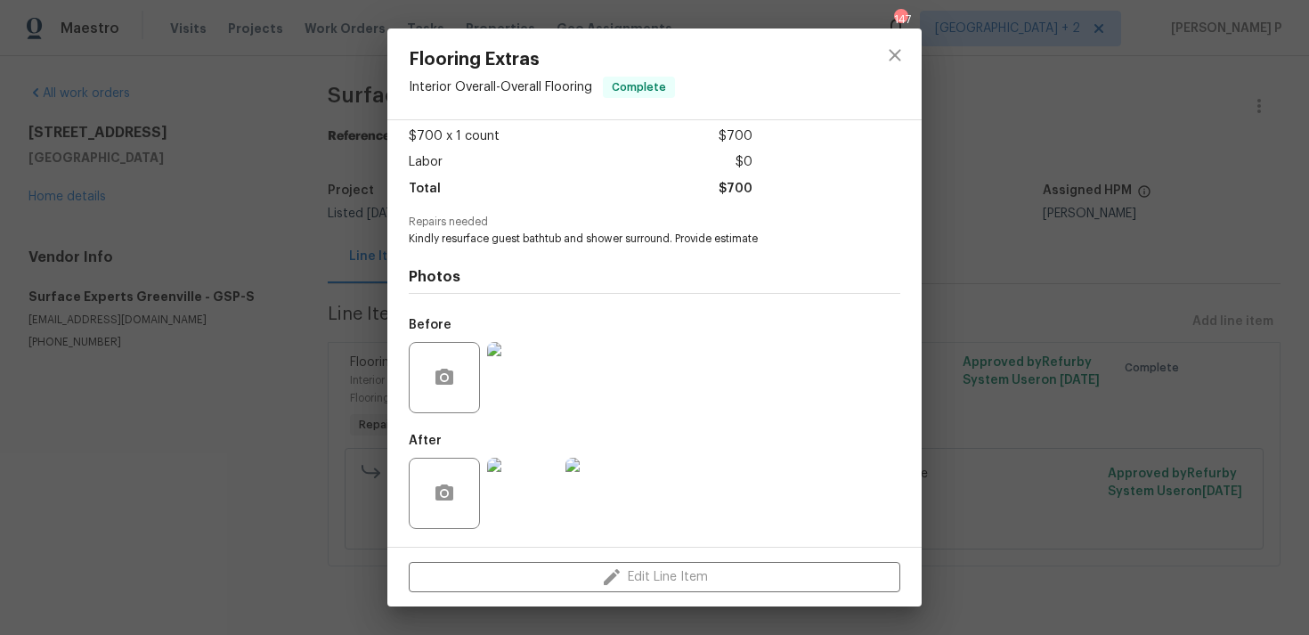
click at [528, 496] on img at bounding box center [522, 493] width 71 height 71
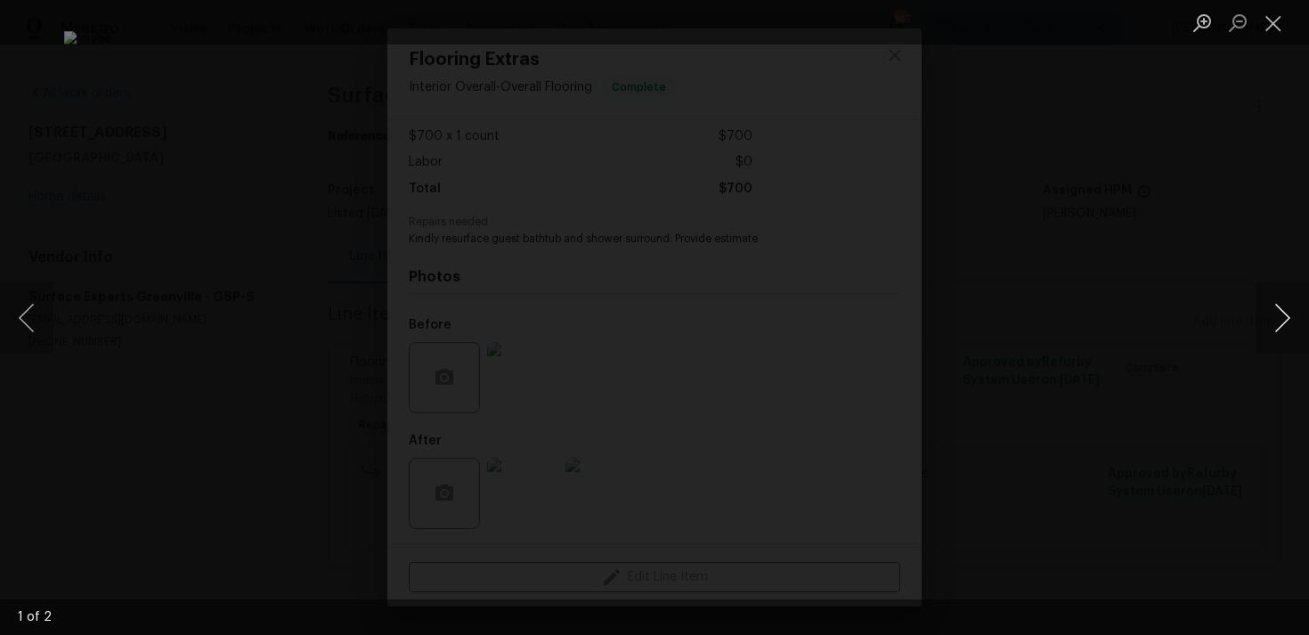
click at [1298, 315] on button "Next image" at bounding box center [1281, 317] width 53 height 71
click at [1282, 16] on button "Close lightbox" at bounding box center [1273, 22] width 36 height 31
